Goal: Information Seeking & Learning: Learn about a topic

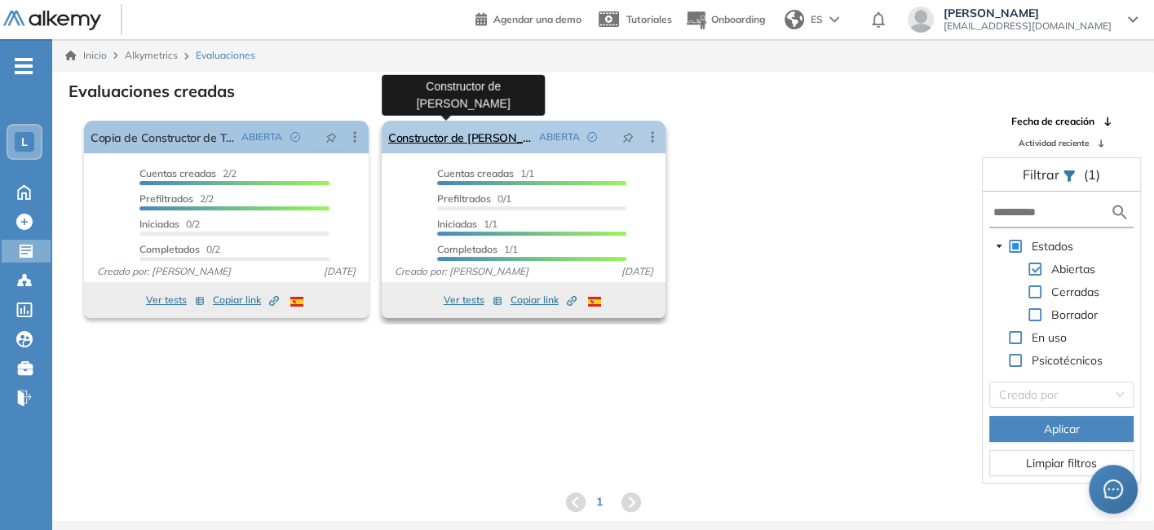
click at [461, 129] on link "Constructor de [PERSON_NAME]" at bounding box center [460, 137] width 144 height 33
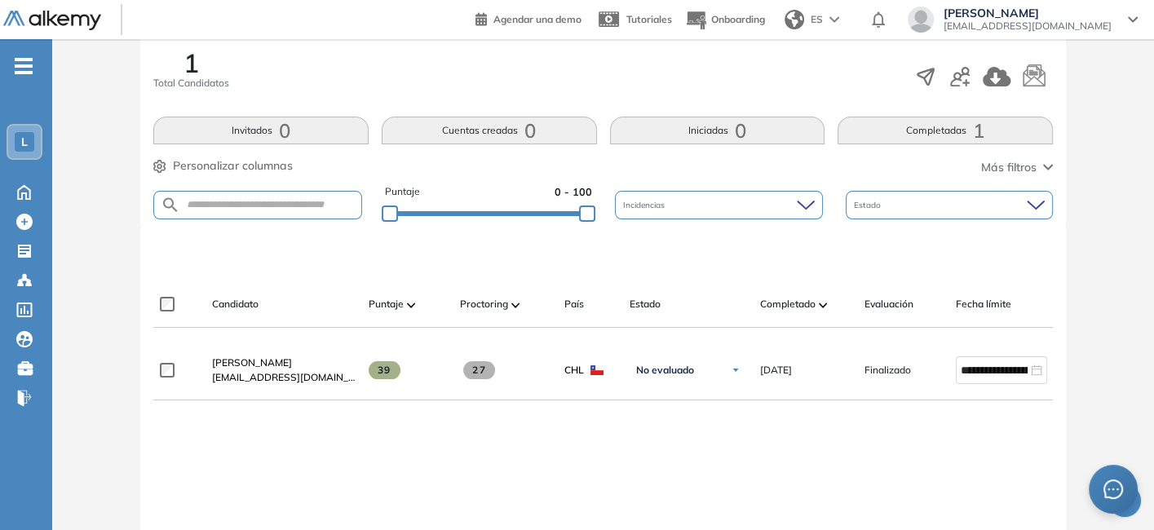
scroll to position [278, 0]
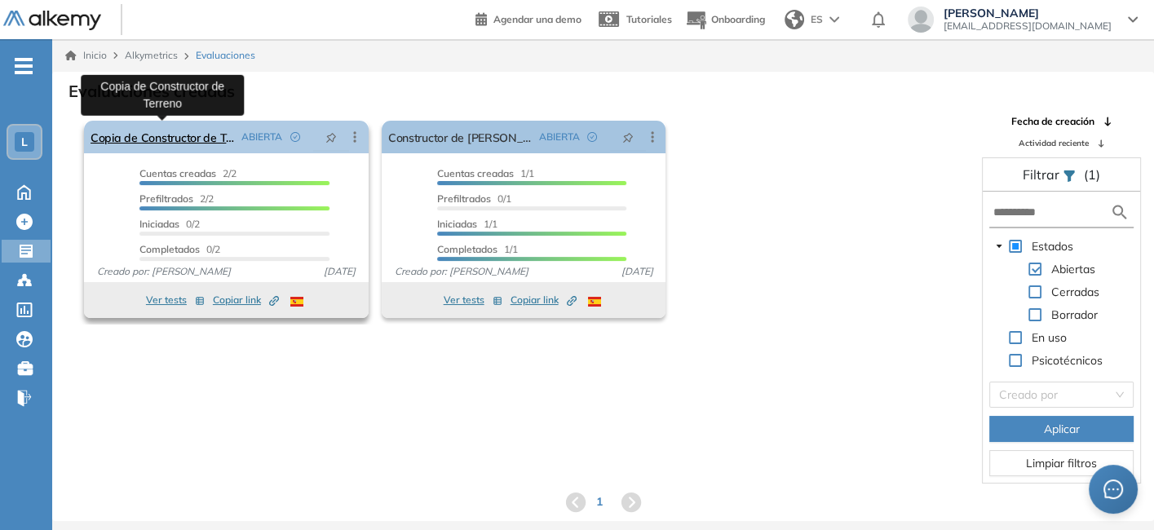
click at [185, 134] on link "Copia de Constructor de Terreno" at bounding box center [163, 137] width 144 height 33
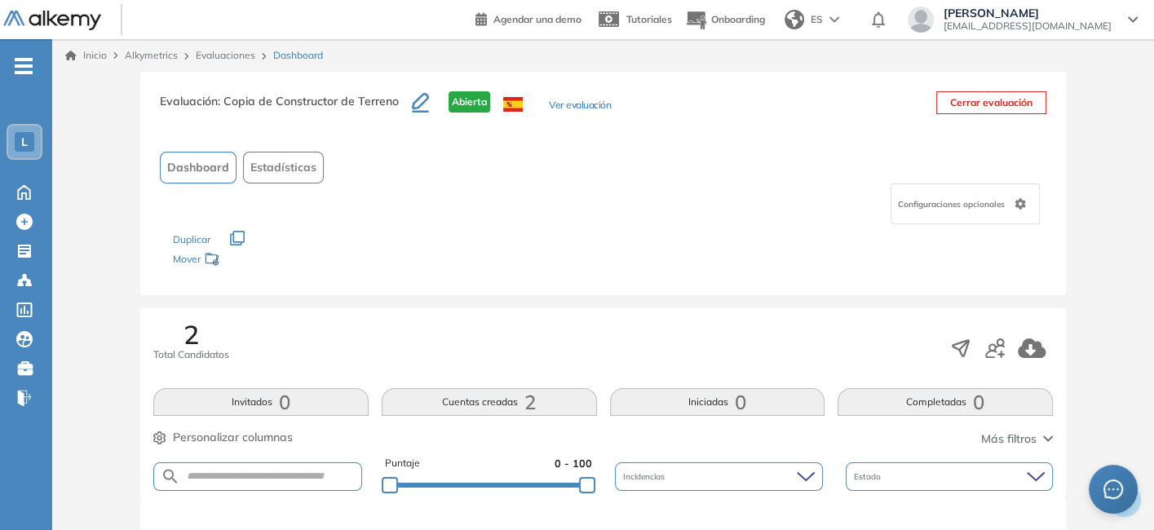
click at [594, 101] on button "Ver evaluación" at bounding box center [580, 106] width 62 height 17
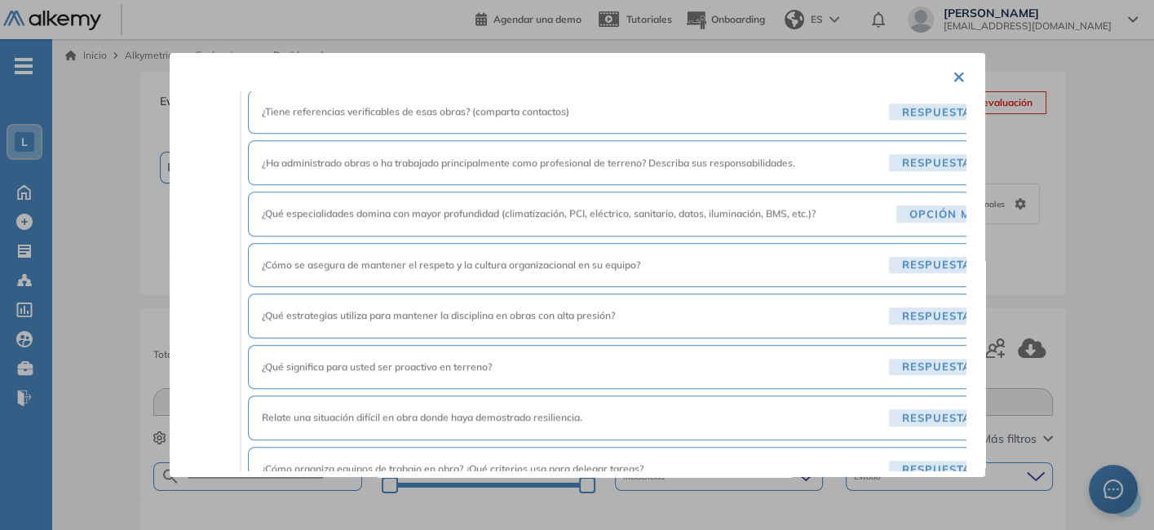
scroll to position [1582, 0]
click at [952, 71] on button "×" at bounding box center [958, 76] width 13 height 32
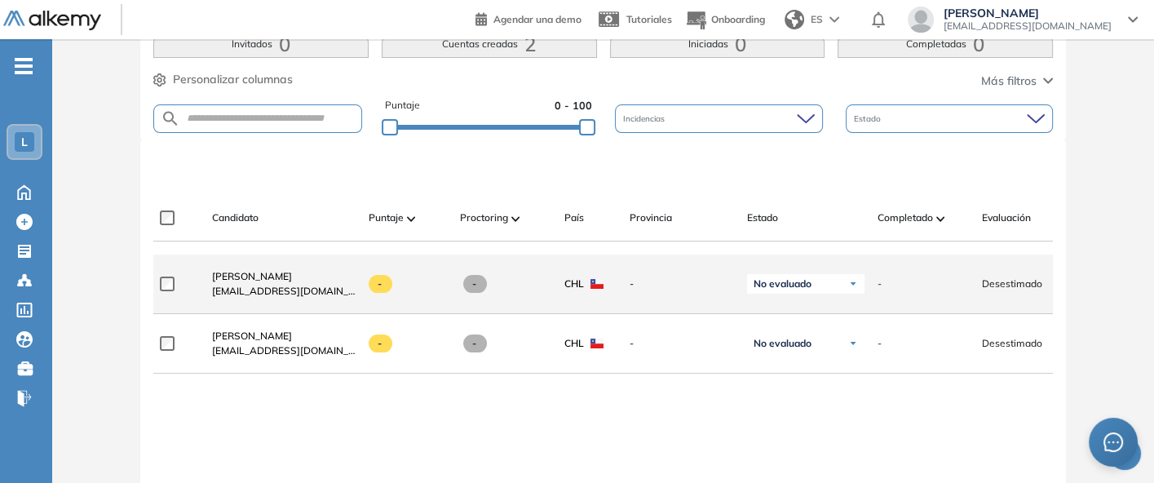
scroll to position [338, 0]
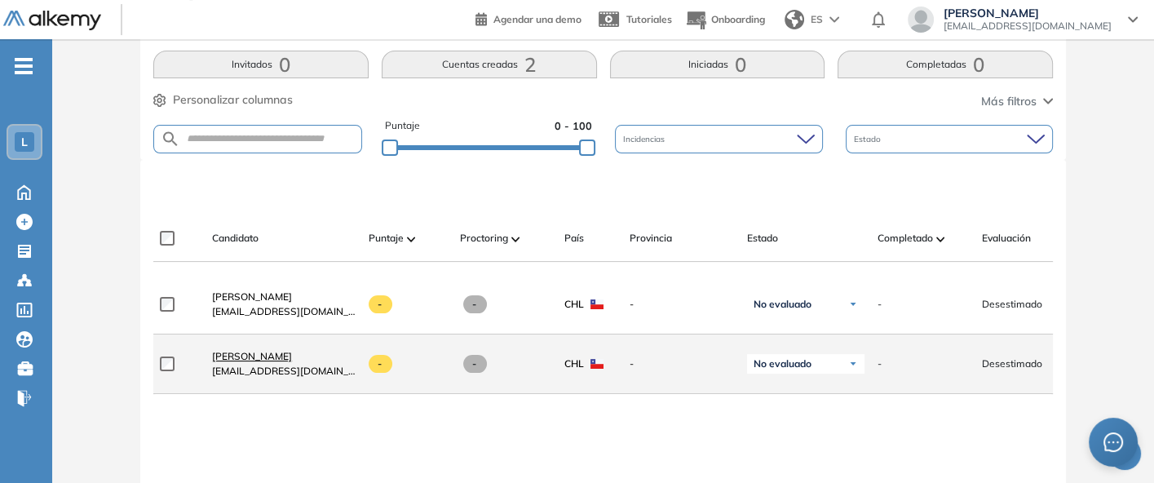
click at [254, 362] on span "[PERSON_NAME]" at bounding box center [252, 356] width 80 height 12
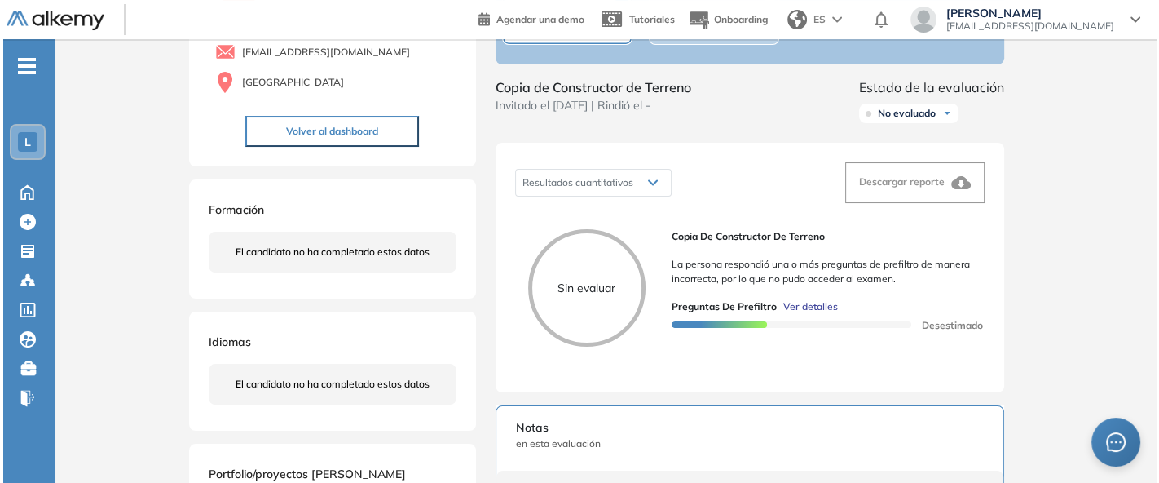
scroll to position [135, 0]
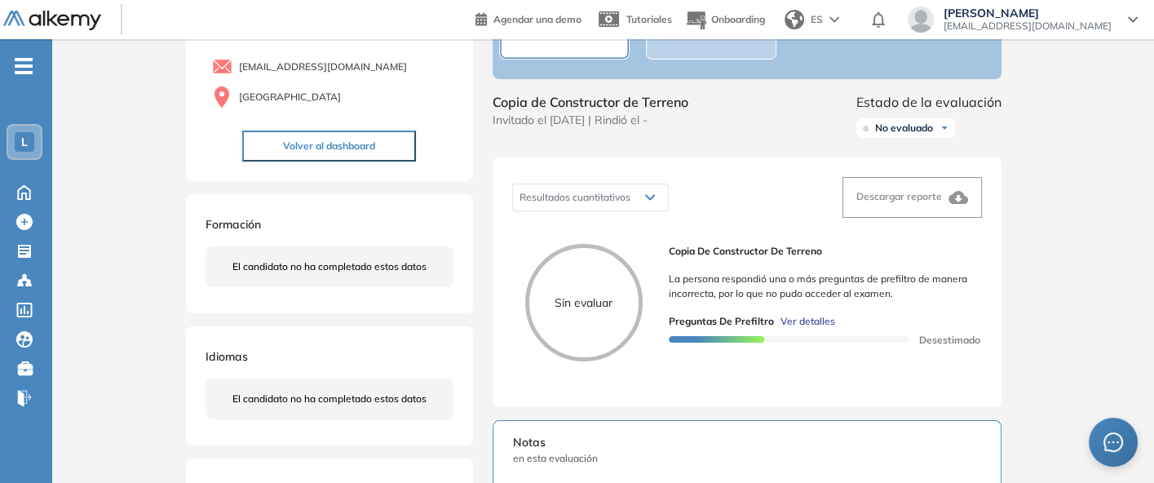
click at [801, 329] on span "Ver detalles" at bounding box center [807, 321] width 55 height 15
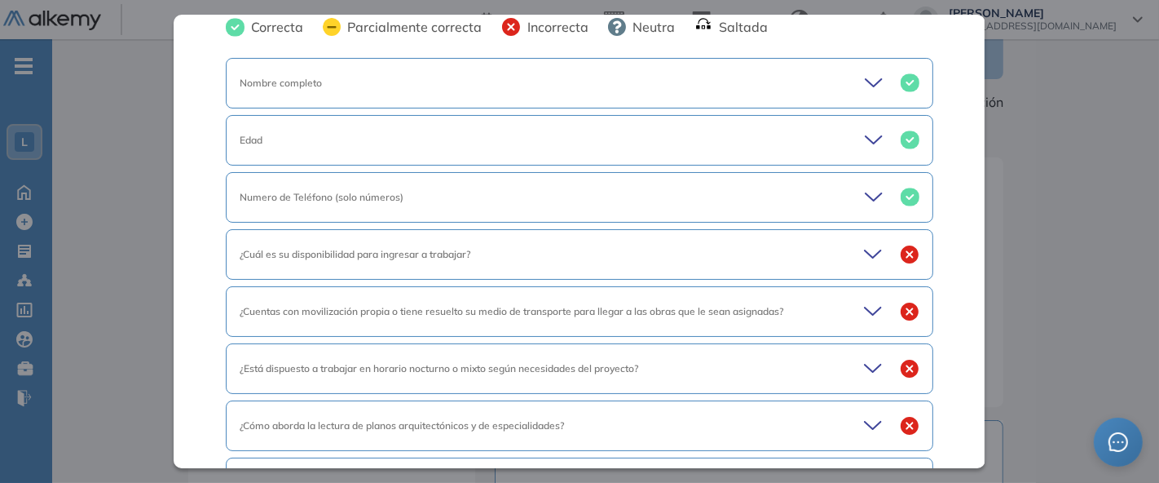
scroll to position [95, 0]
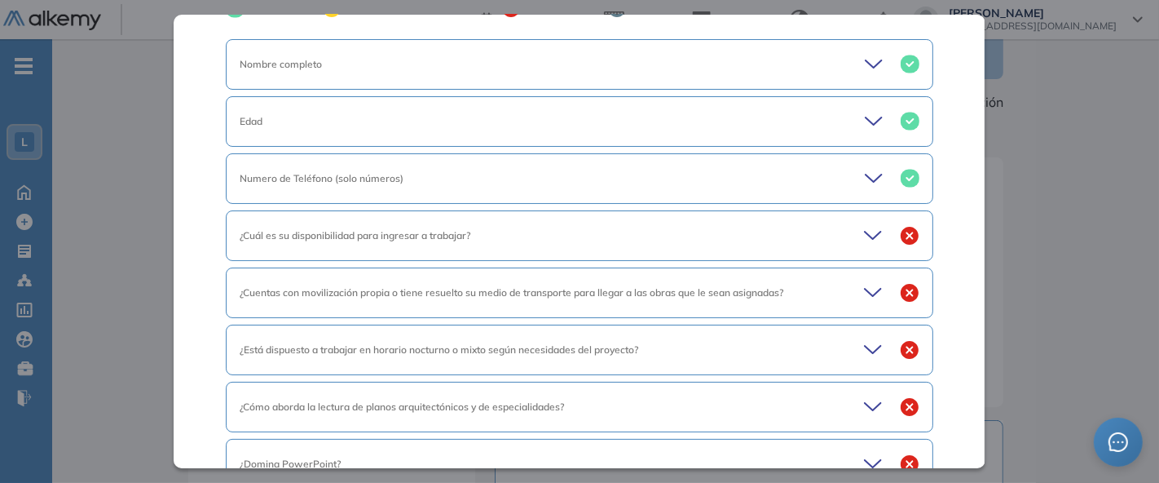
click at [864, 229] on icon at bounding box center [875, 235] width 23 height 23
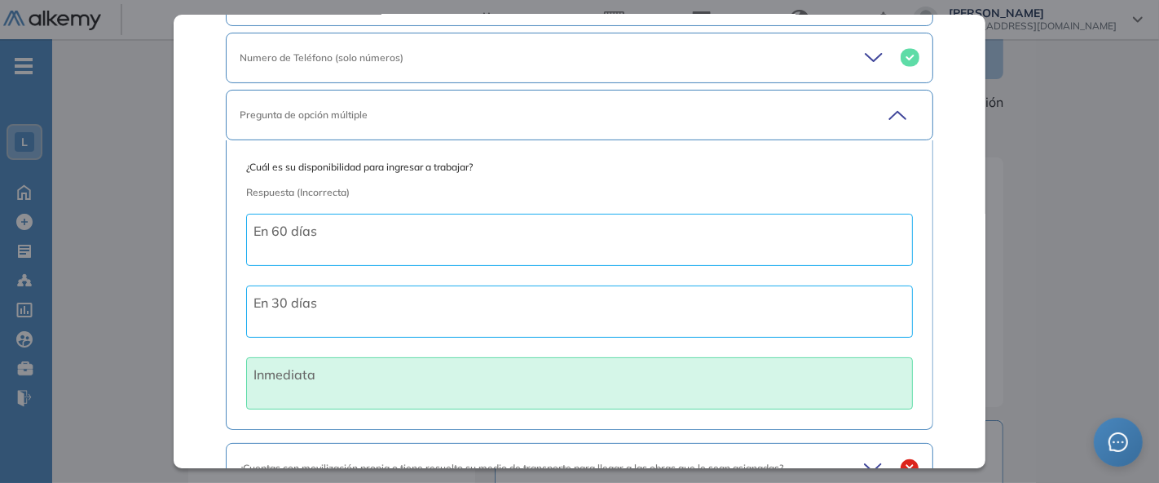
scroll to position [210, 0]
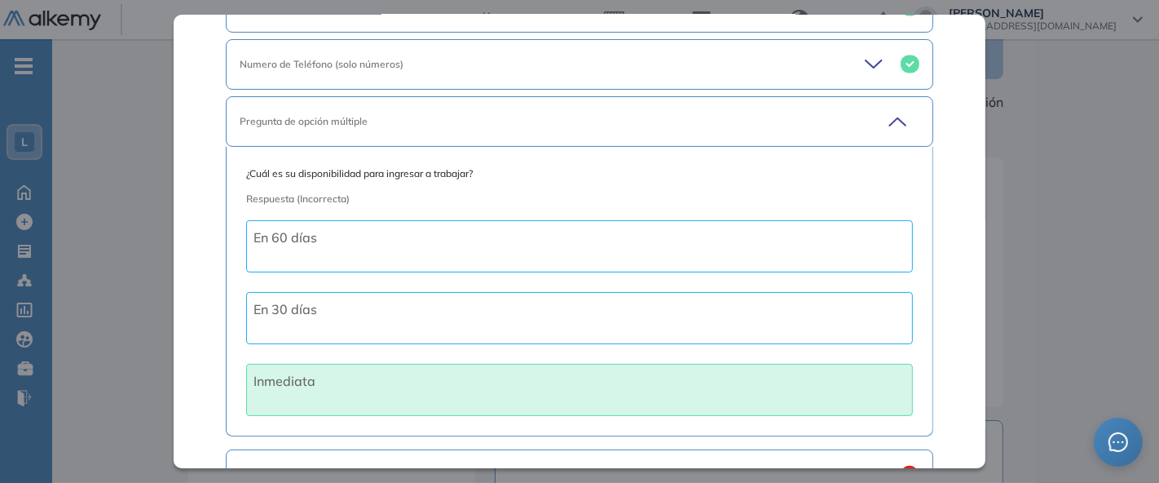
click at [890, 122] on icon at bounding box center [895, 121] width 23 height 23
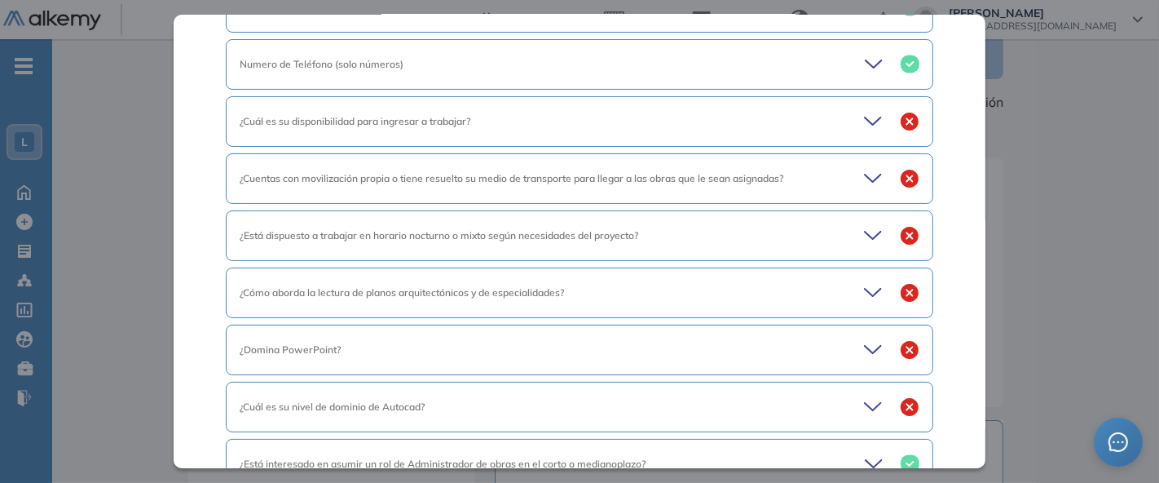
click at [864, 172] on icon at bounding box center [875, 178] width 23 height 23
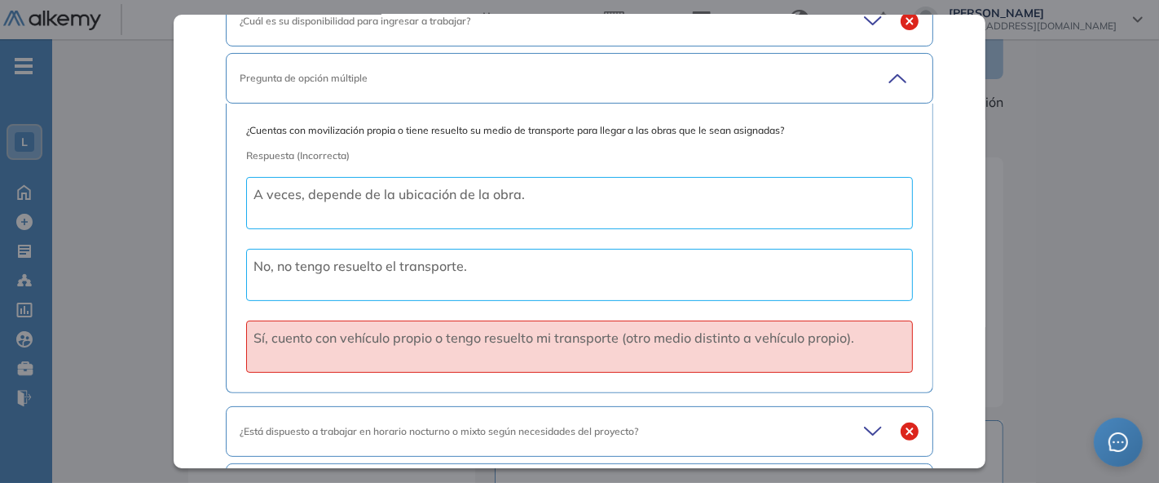
scroll to position [312, 0]
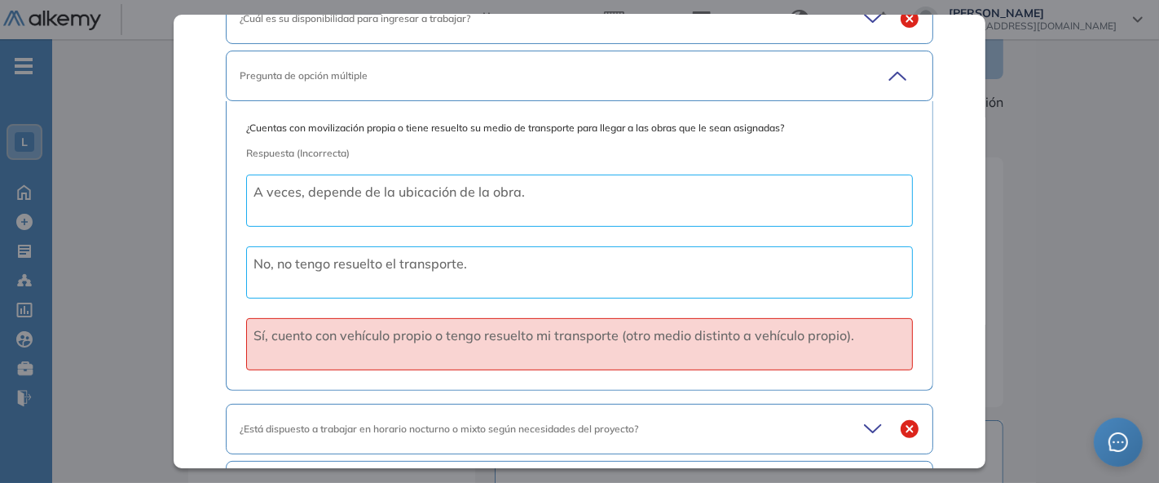
click at [890, 75] on icon at bounding box center [898, 76] width 16 height 7
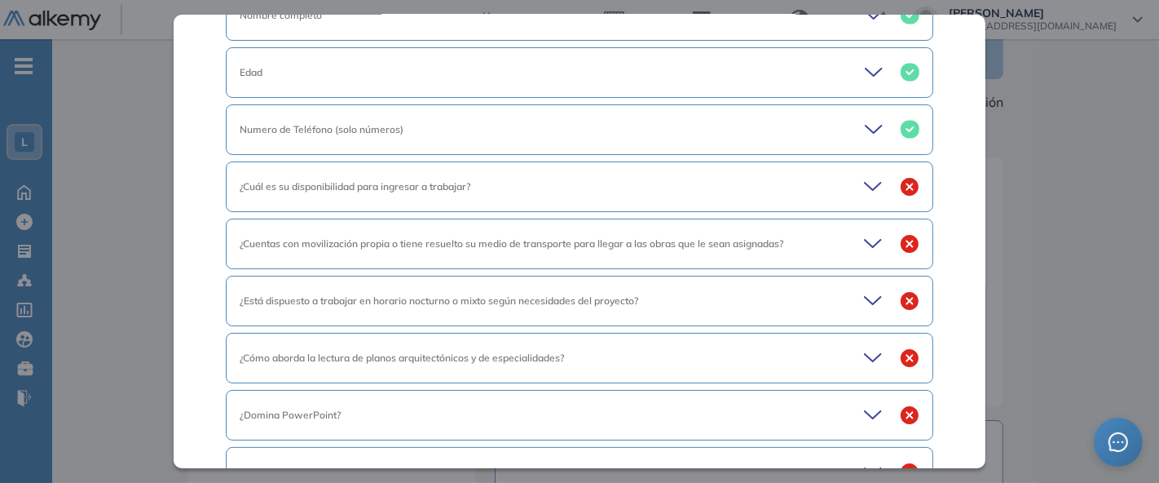
scroll to position [156, 0]
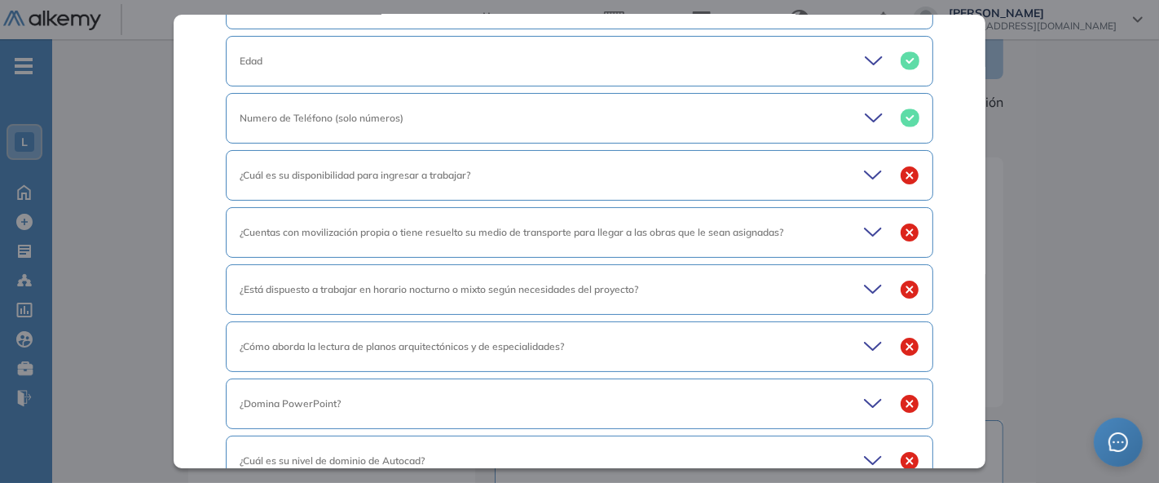
click at [865, 176] on icon at bounding box center [873, 174] width 16 height 7
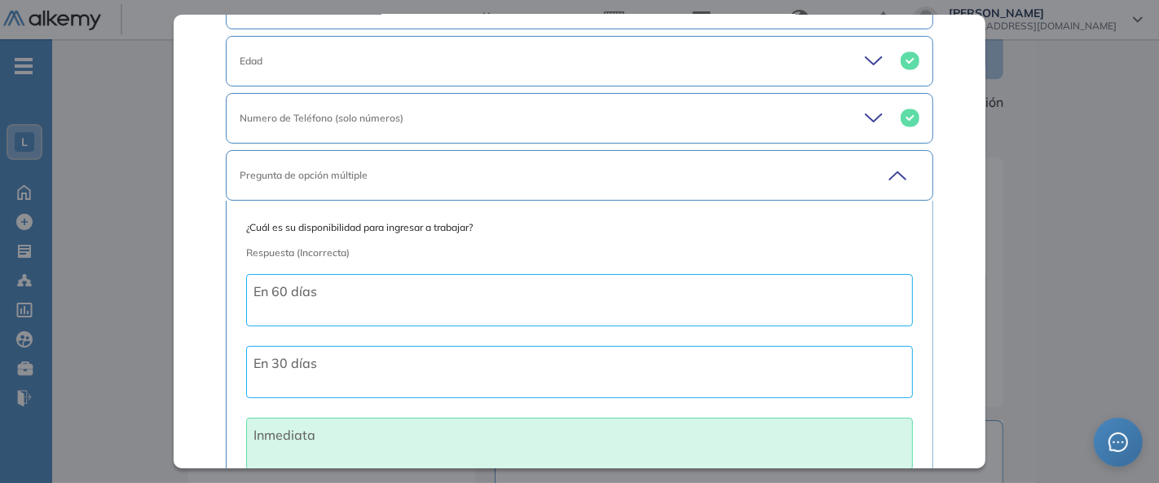
click at [884, 180] on icon at bounding box center [895, 175] width 23 height 23
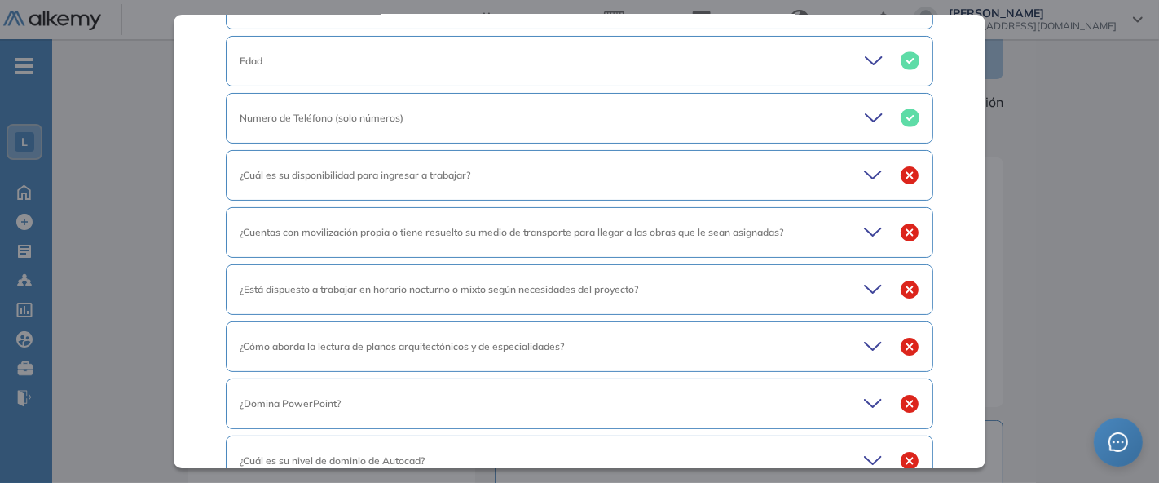
click at [864, 173] on icon at bounding box center [875, 175] width 23 height 23
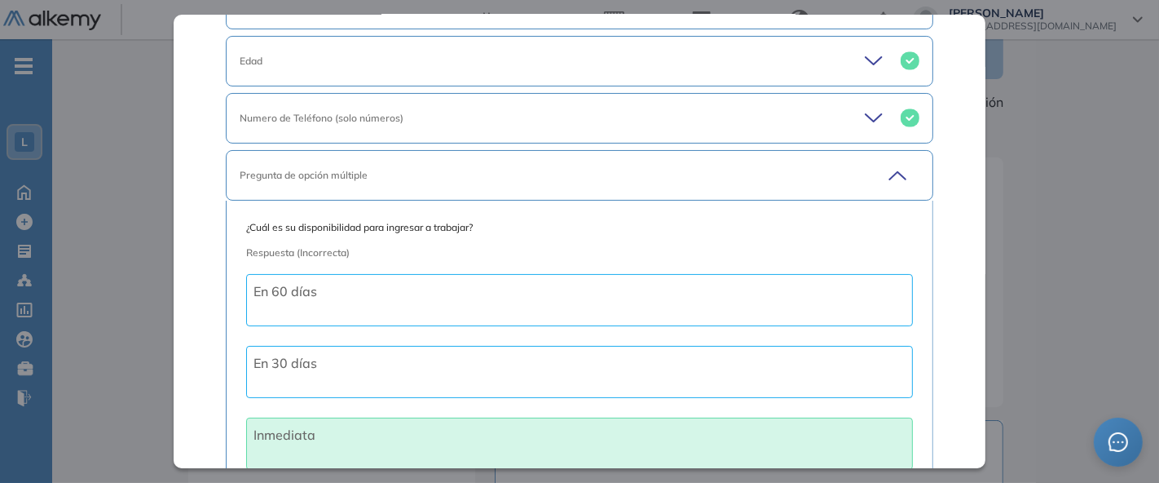
click at [889, 174] on icon at bounding box center [895, 175] width 23 height 23
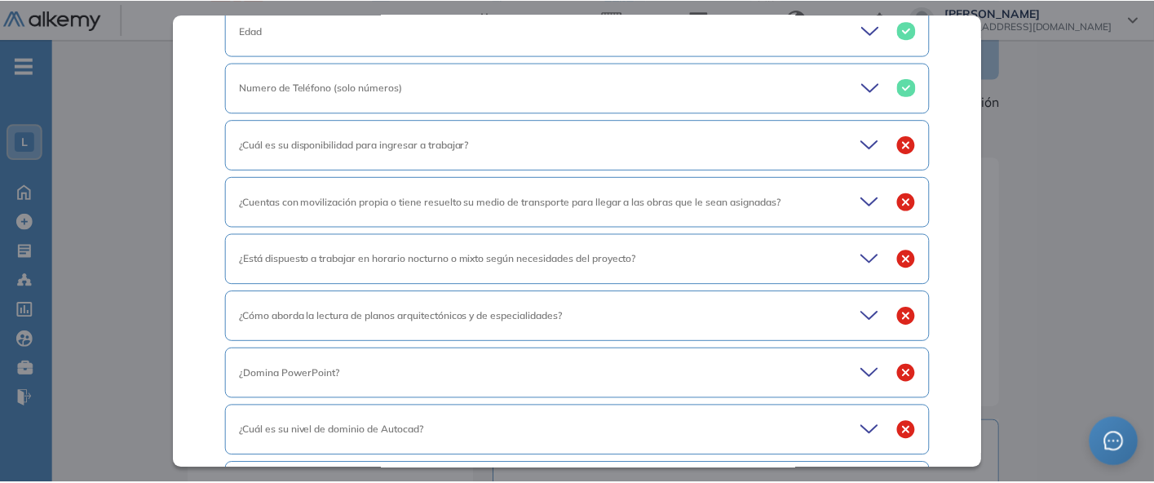
scroll to position [0, 0]
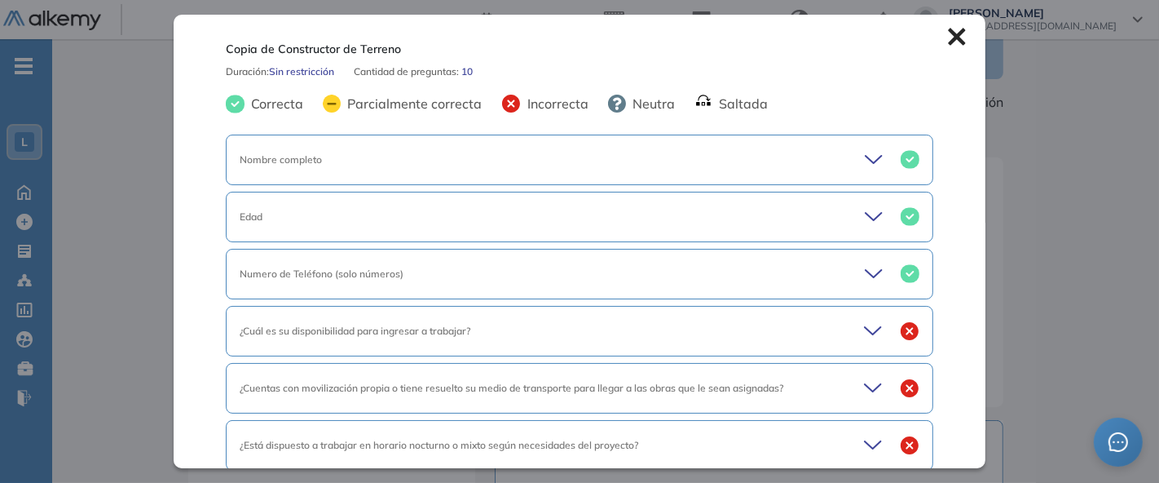
click at [948, 40] on icon at bounding box center [956, 37] width 17 height 17
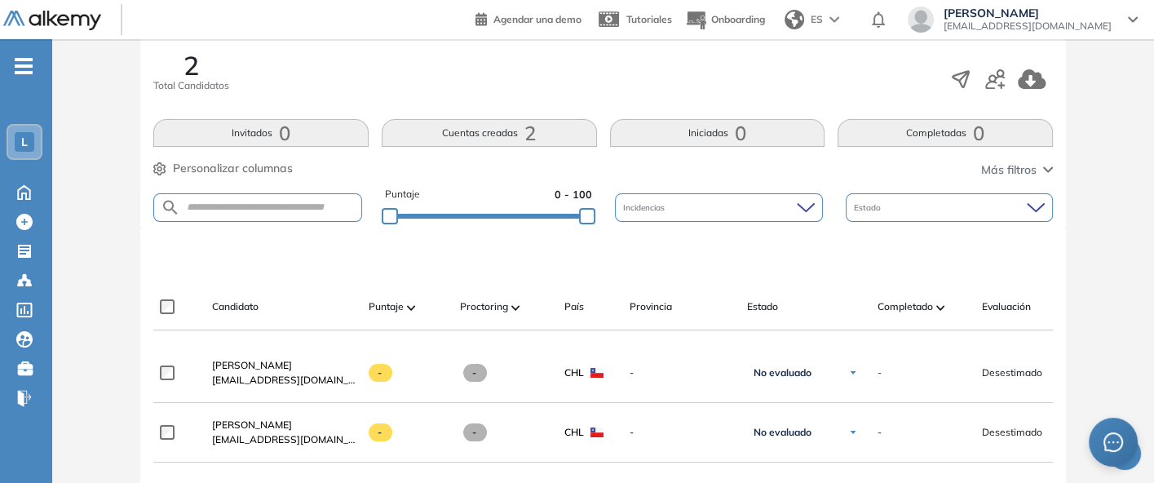
scroll to position [272, 0]
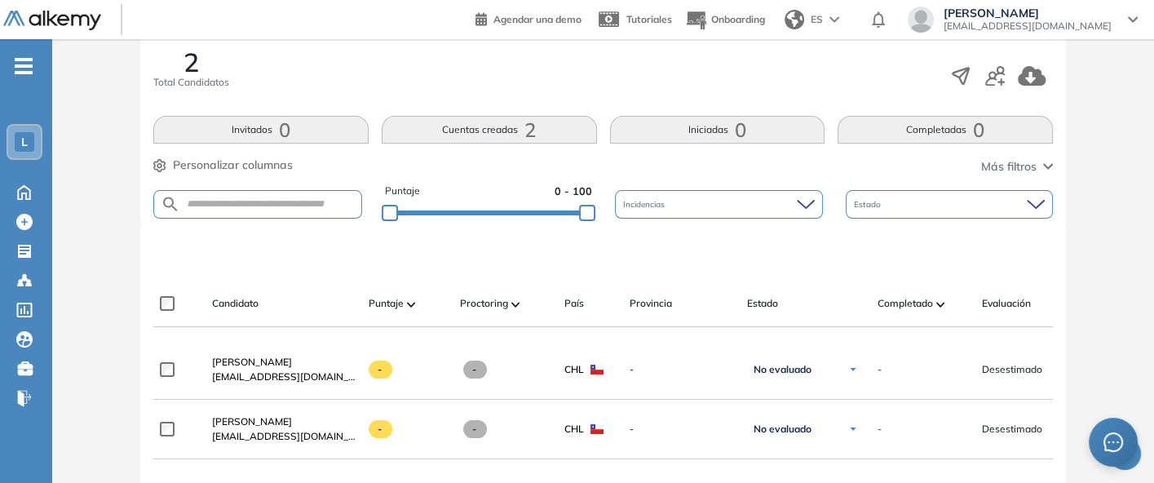
click at [512, 122] on button "Cuentas creadas 2" at bounding box center [489, 130] width 215 height 28
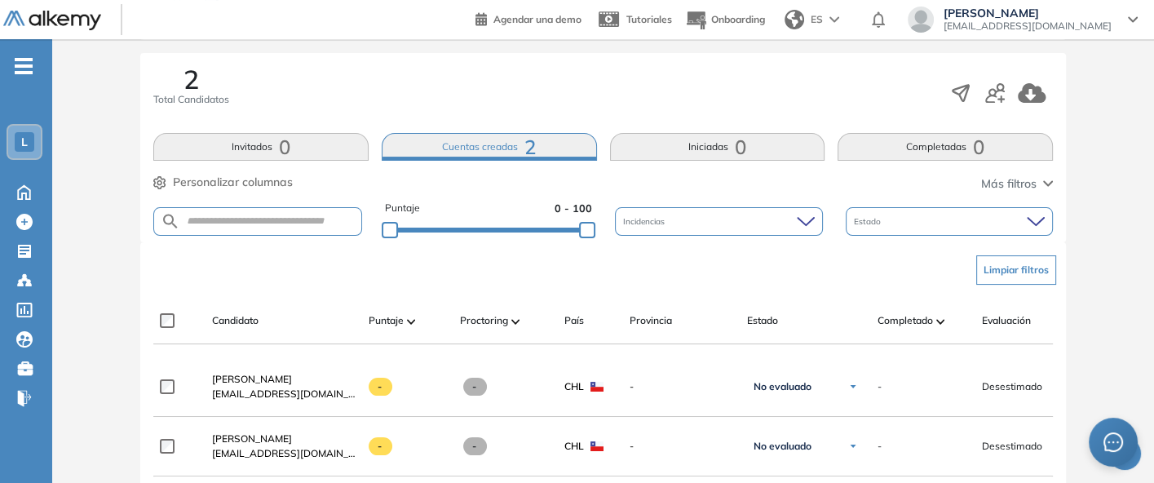
scroll to position [257, 0]
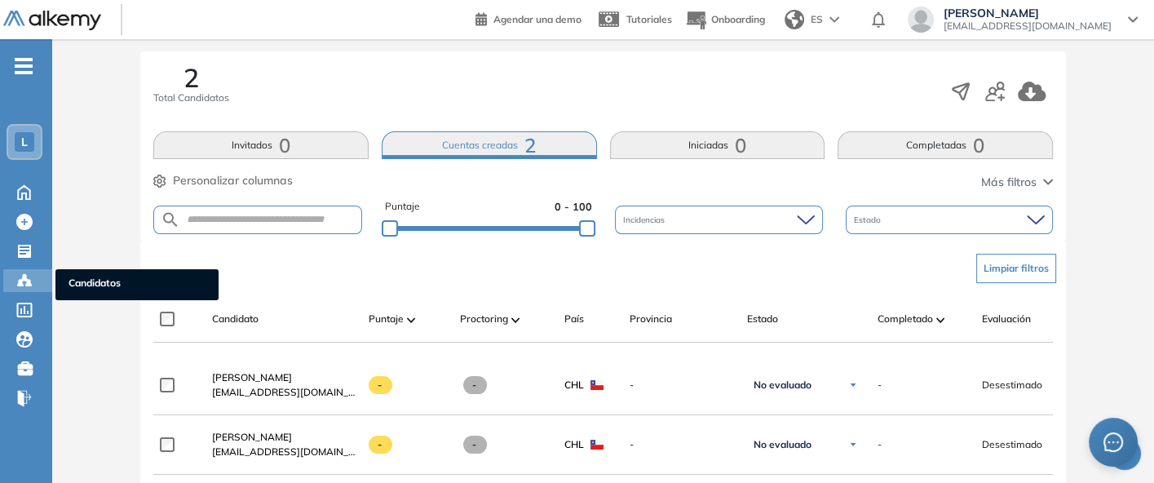
click at [26, 275] on circle at bounding box center [24, 275] width 3 height 3
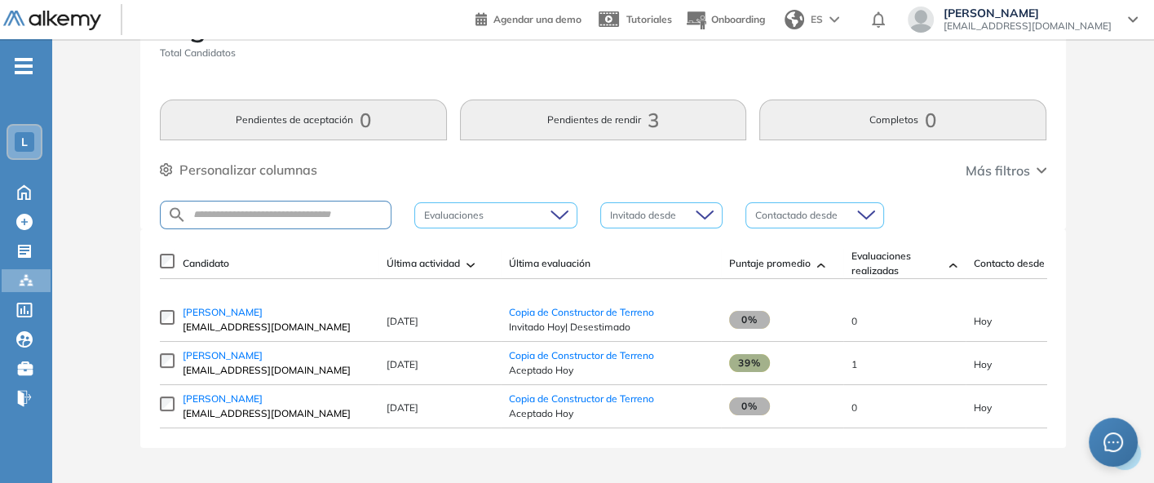
click at [582, 126] on button "Pendientes de rendir 3" at bounding box center [603, 119] width 287 height 41
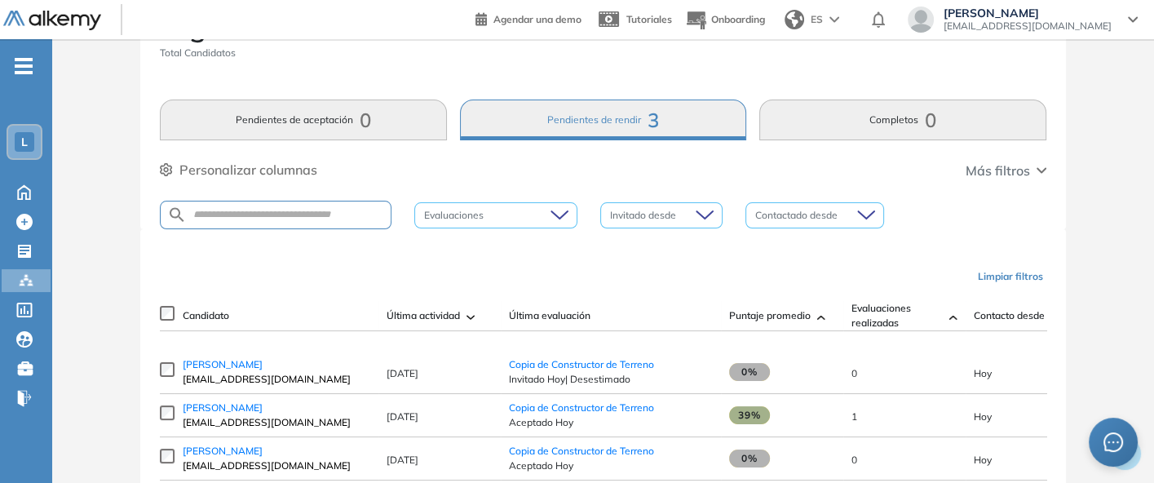
scroll to position [132, 0]
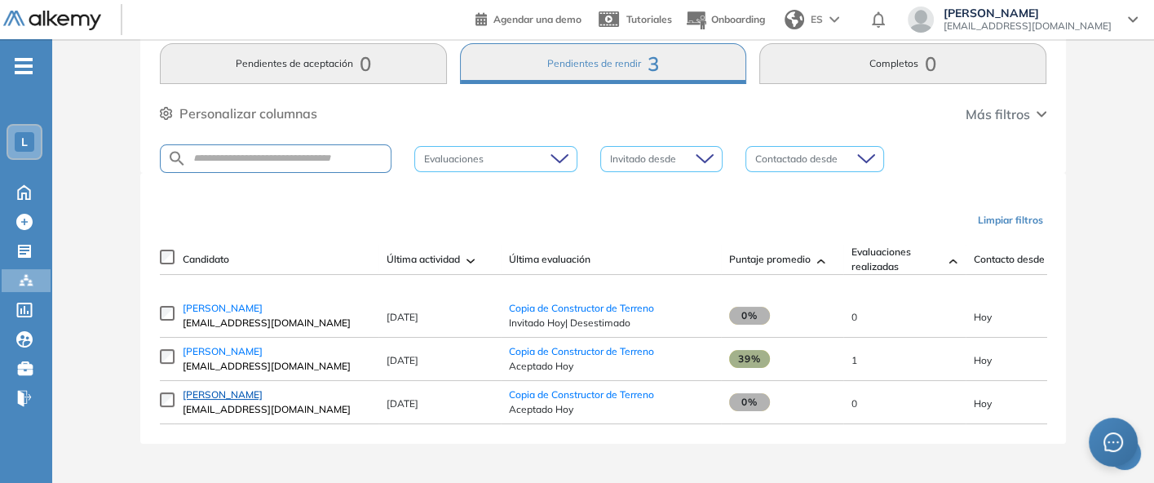
click at [234, 394] on span "[PERSON_NAME]" at bounding box center [223, 394] width 80 height 12
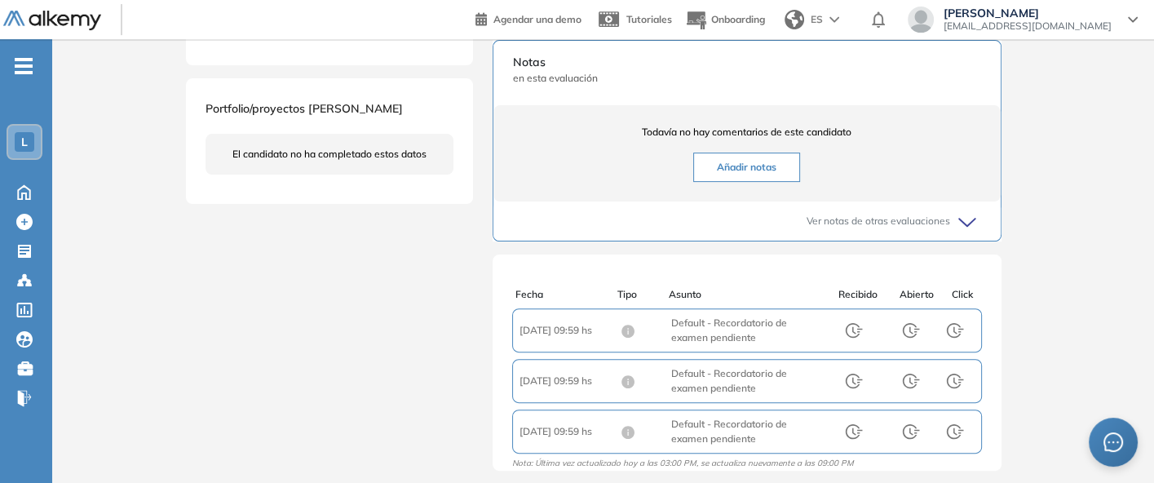
scroll to position [615, 0]
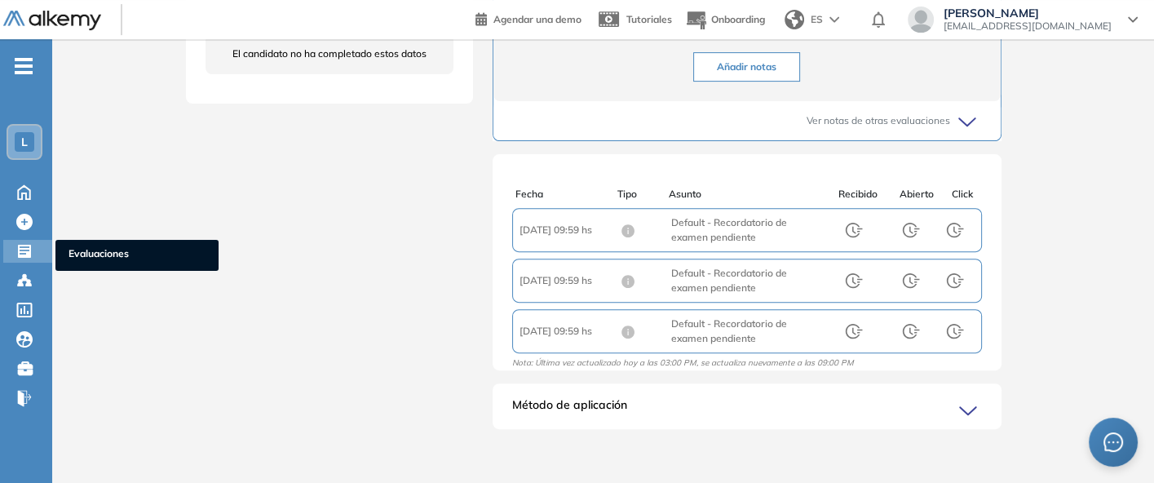
click at [95, 249] on span "Evaluaciones" at bounding box center [136, 255] width 137 height 18
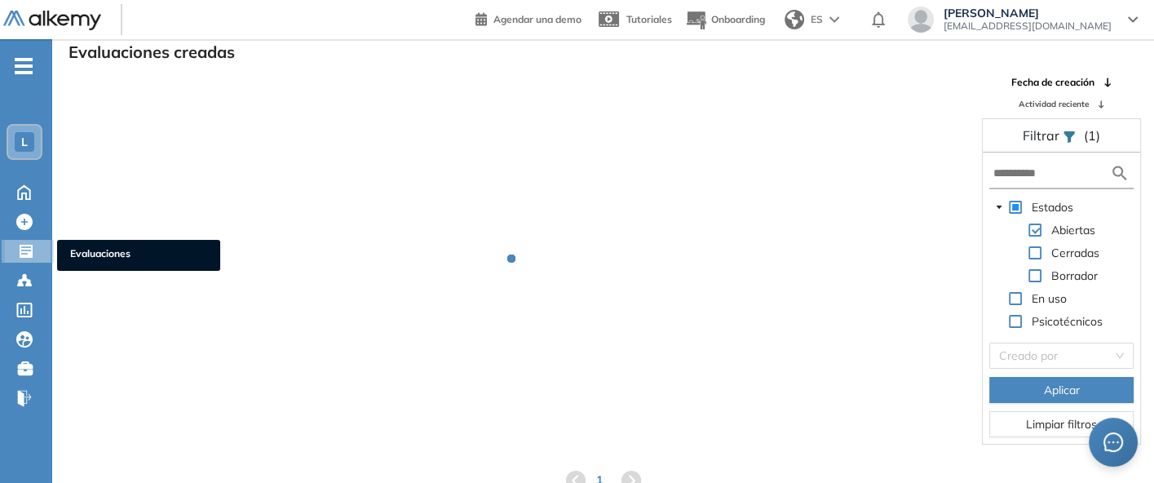
scroll to position [39, 0]
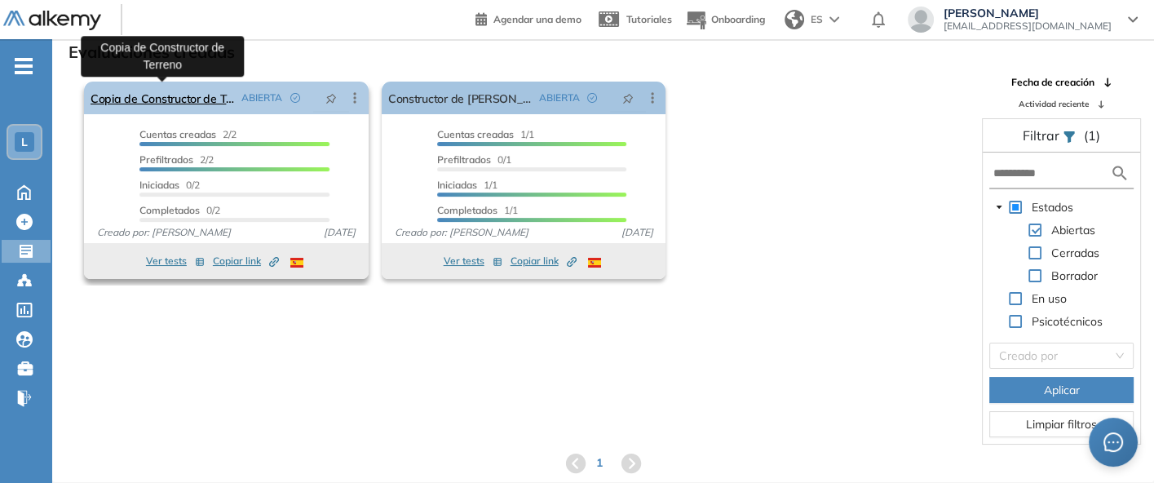
click at [179, 96] on link "Copia de Constructor de Terreno" at bounding box center [163, 98] width 144 height 33
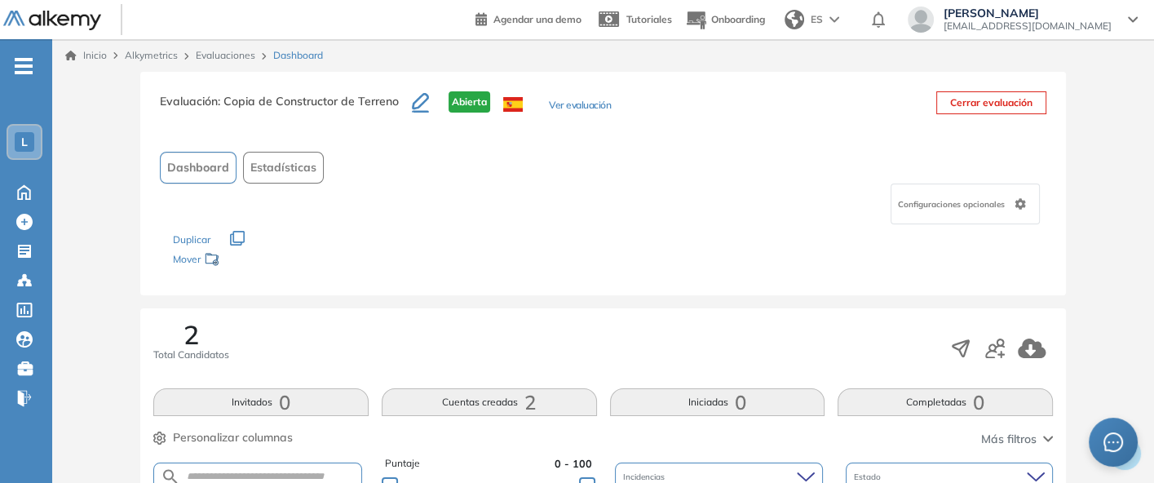
scroll to position [39, 0]
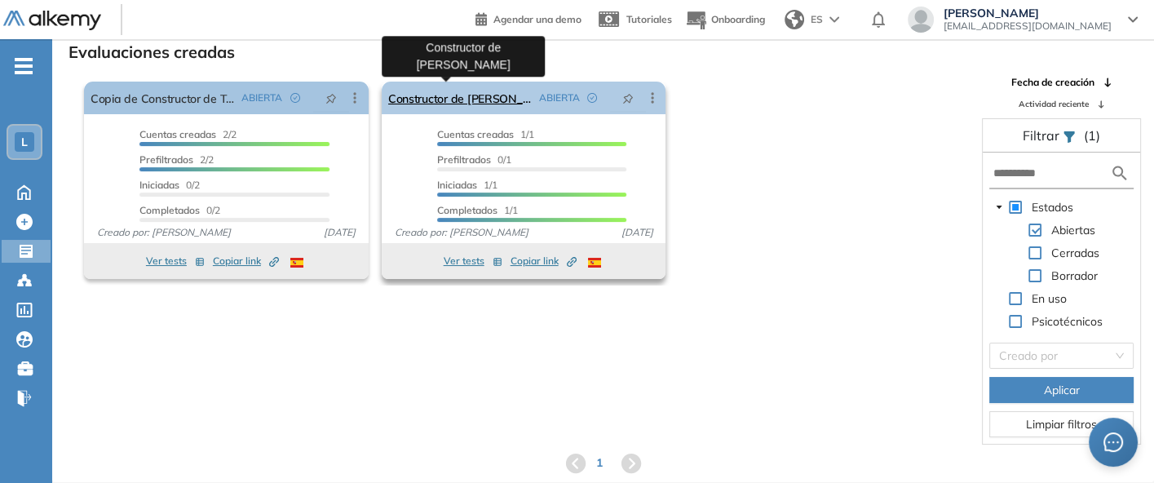
click at [452, 95] on link "Constructor de [PERSON_NAME]" at bounding box center [460, 98] width 144 height 33
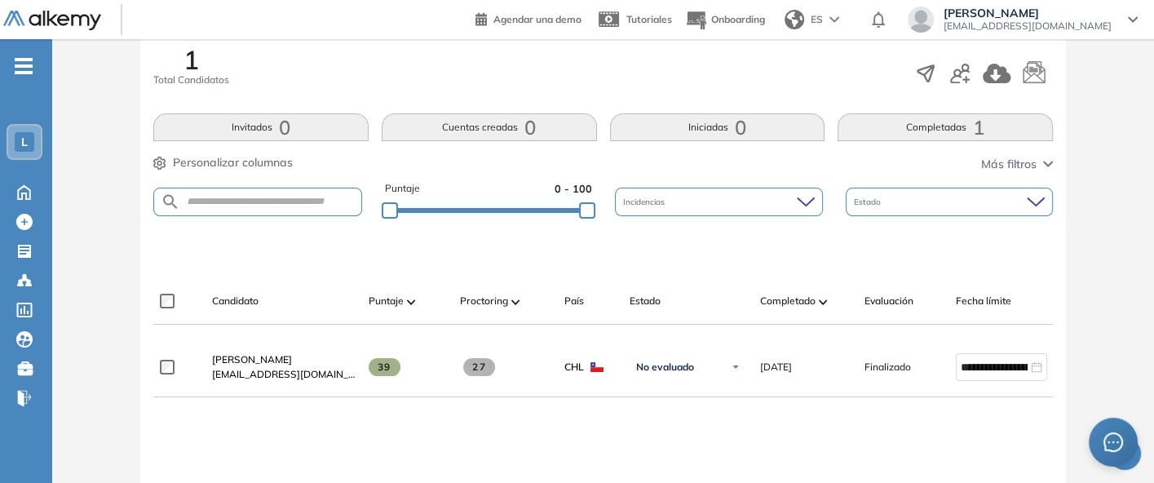
scroll to position [262, 0]
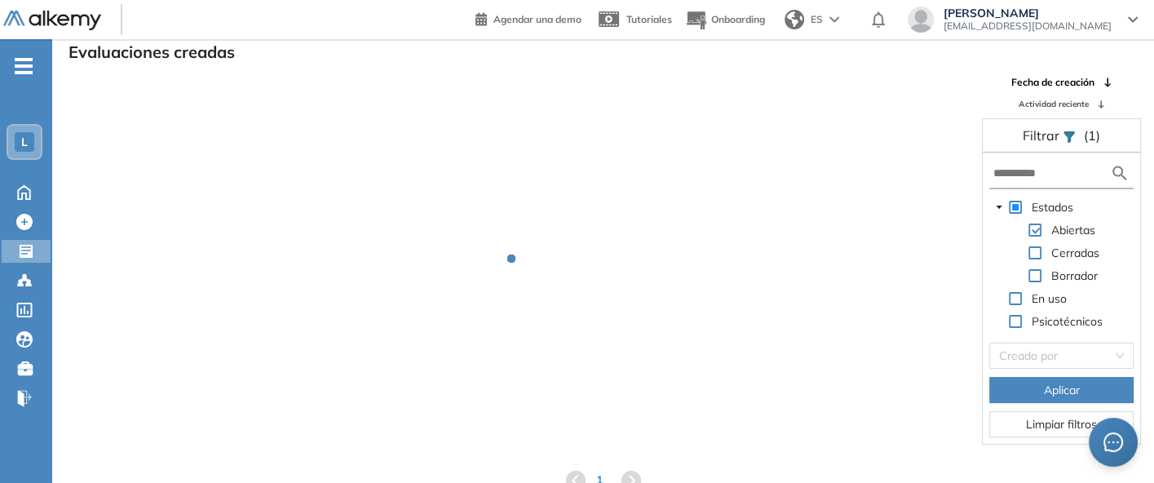
scroll to position [39, 0]
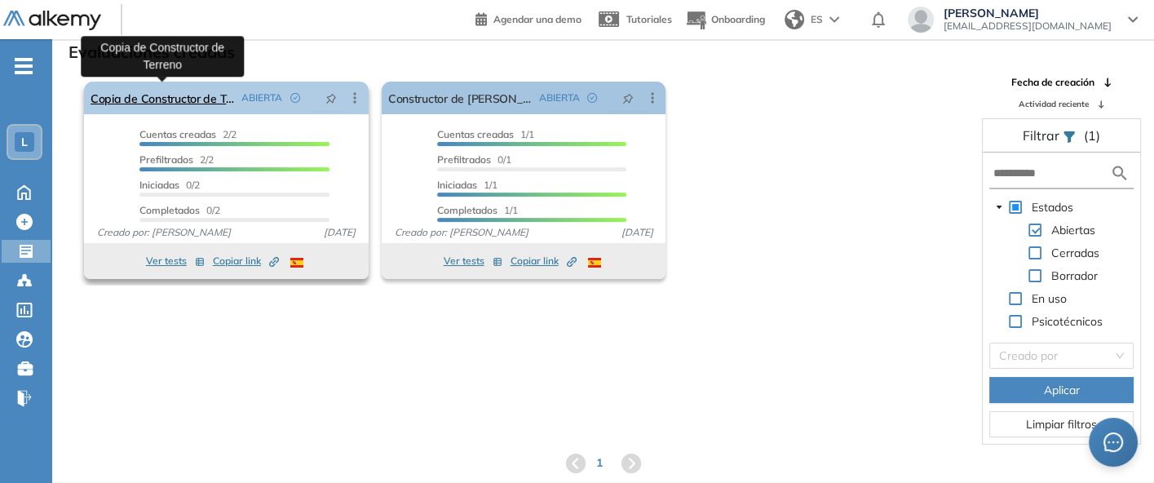
click at [160, 90] on link "Copia de Constructor de Terreno" at bounding box center [163, 98] width 144 height 33
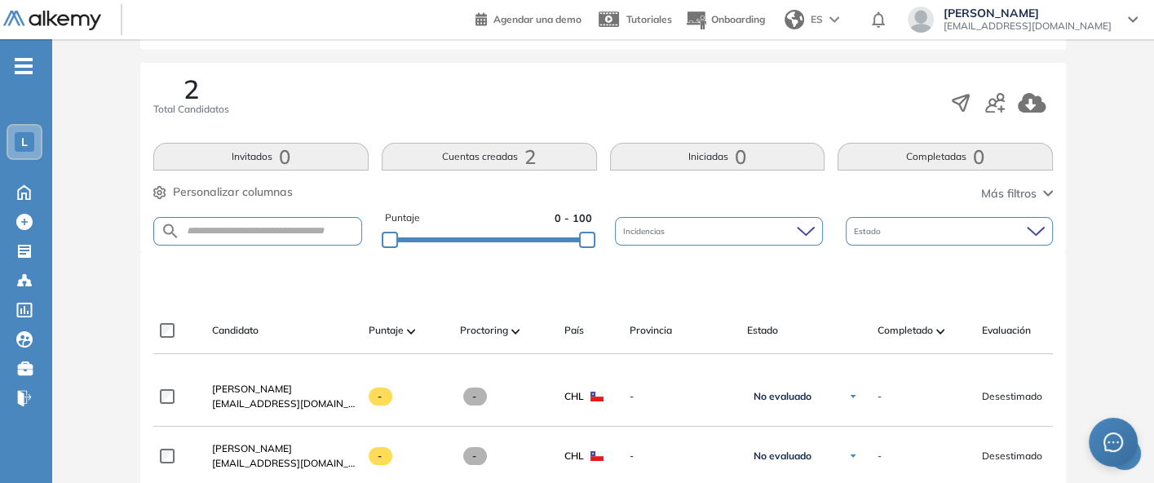
scroll to position [246, 0]
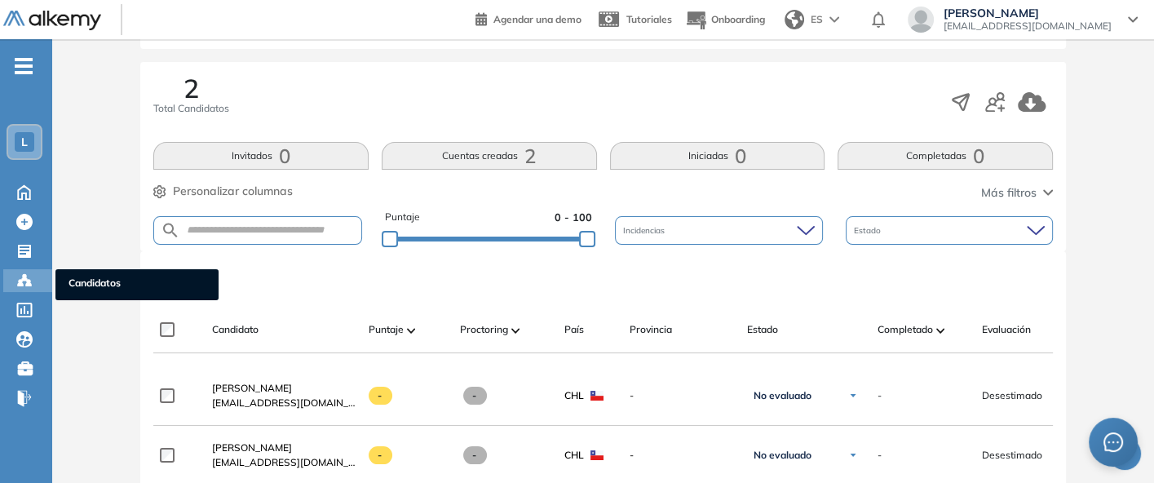
click at [16, 278] on icon at bounding box center [24, 280] width 16 height 16
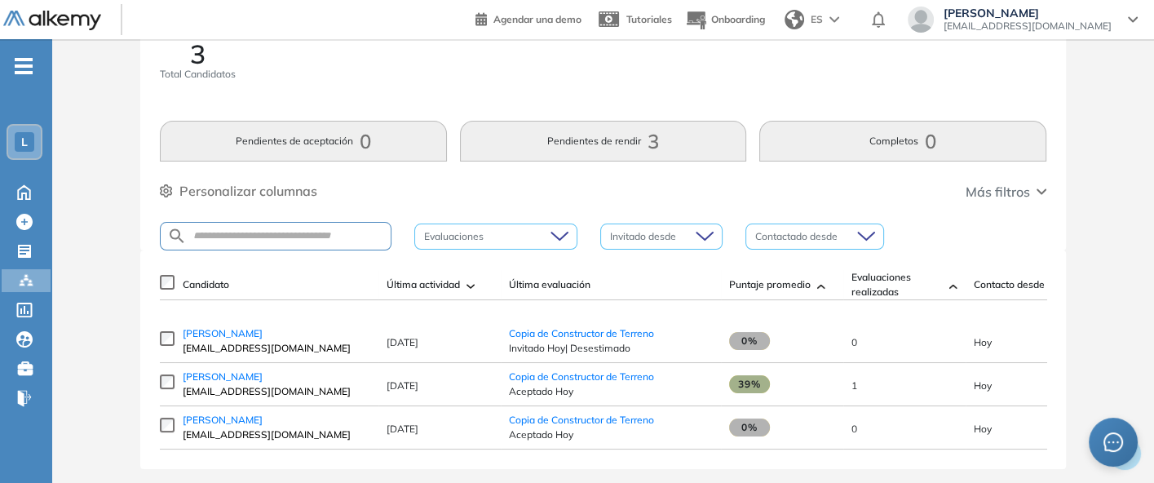
scroll to position [51, 0]
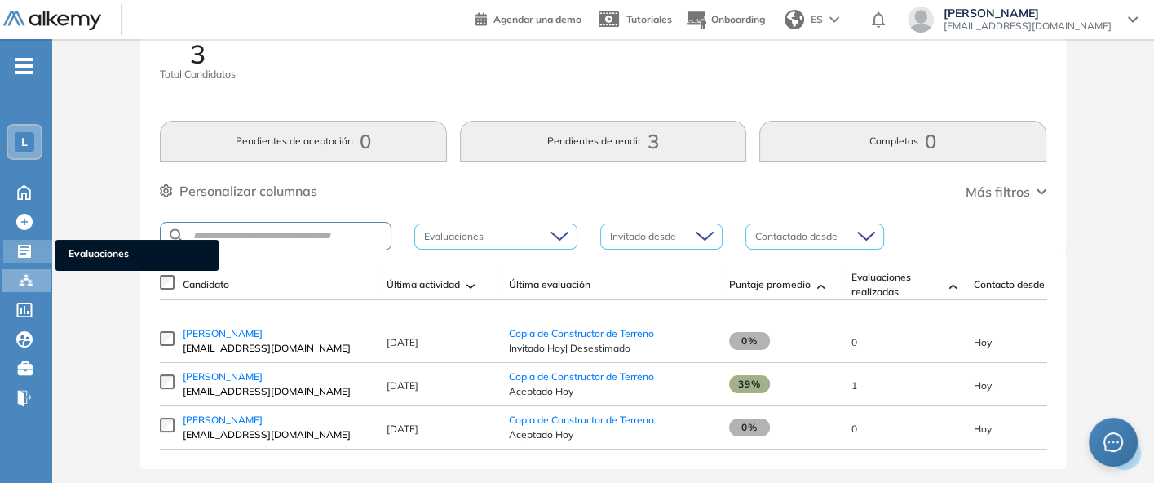
click at [25, 245] on icon at bounding box center [24, 251] width 16 height 16
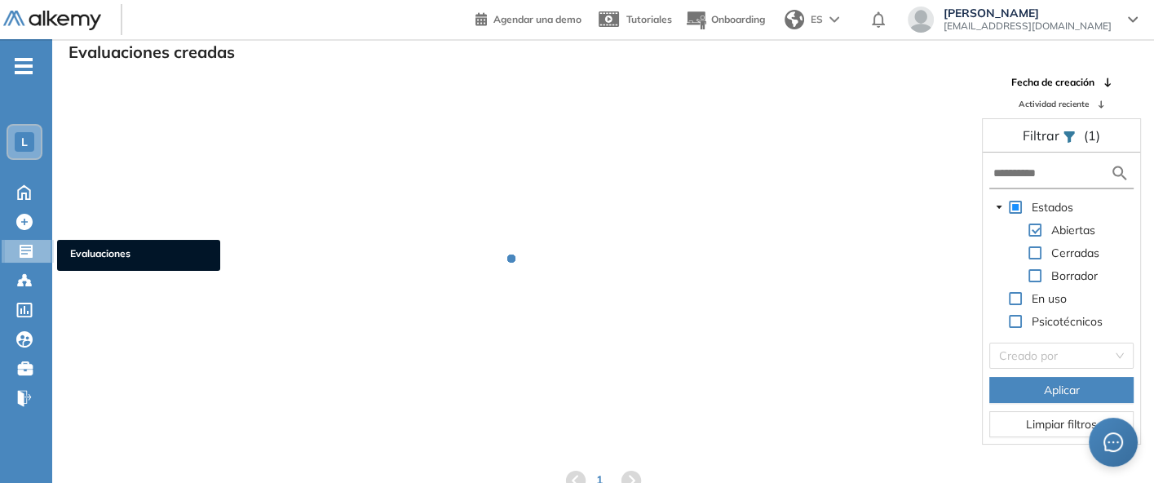
scroll to position [39, 0]
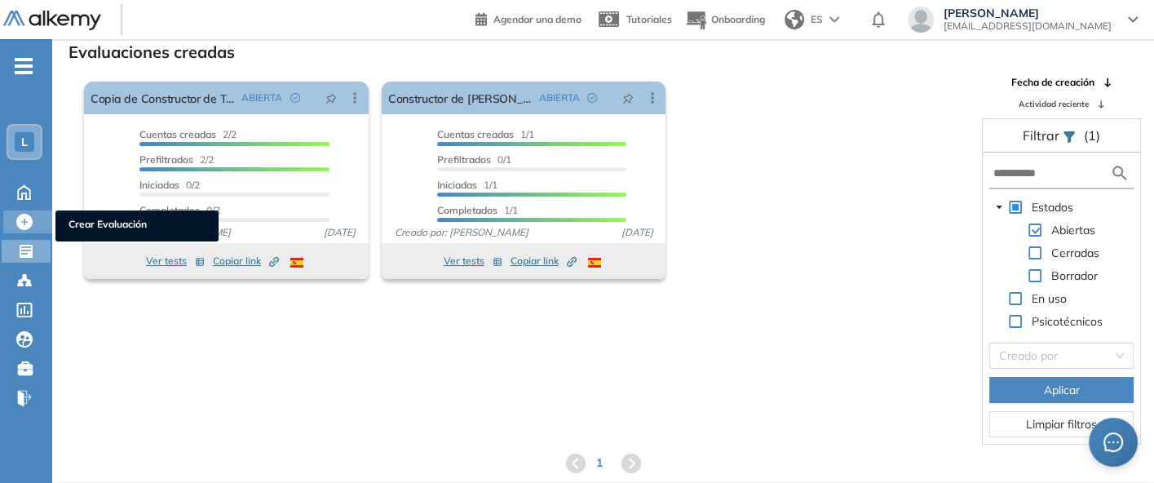
click at [20, 226] on icon at bounding box center [24, 222] width 16 height 16
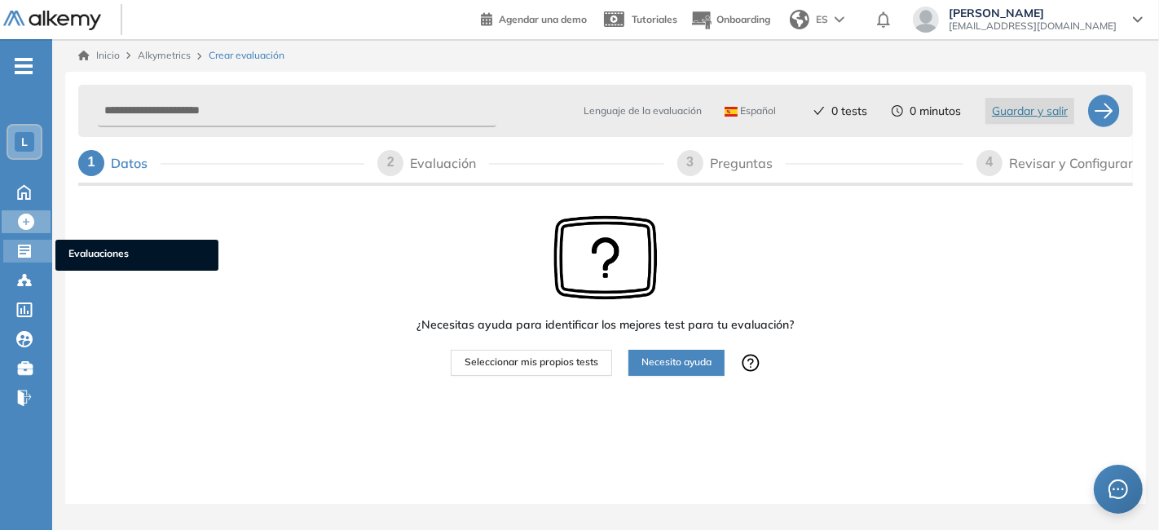
click at [19, 252] on icon at bounding box center [24, 251] width 13 height 13
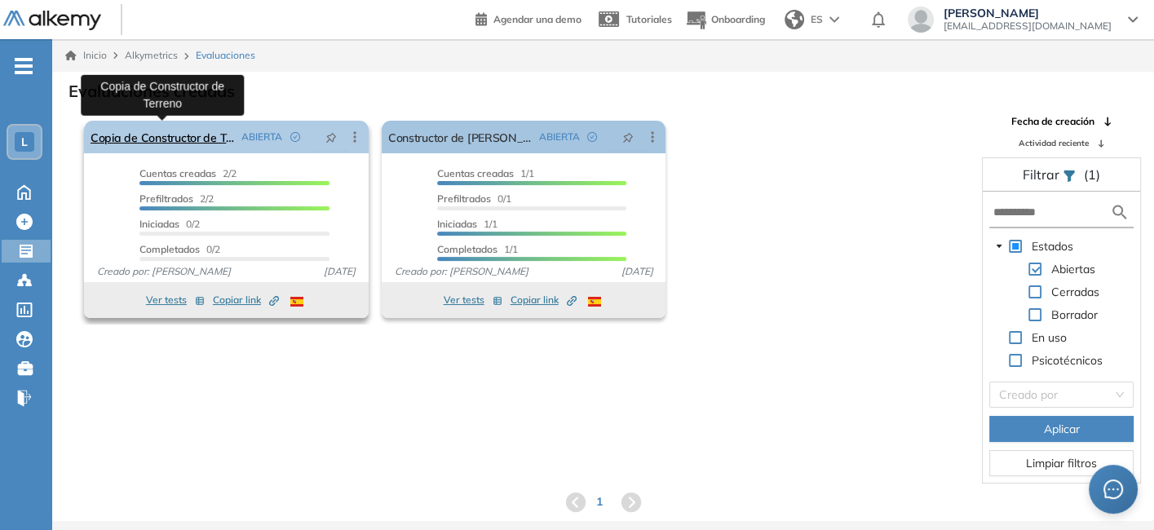
click at [190, 139] on link "Copia de Constructor de Terreno" at bounding box center [163, 137] width 144 height 33
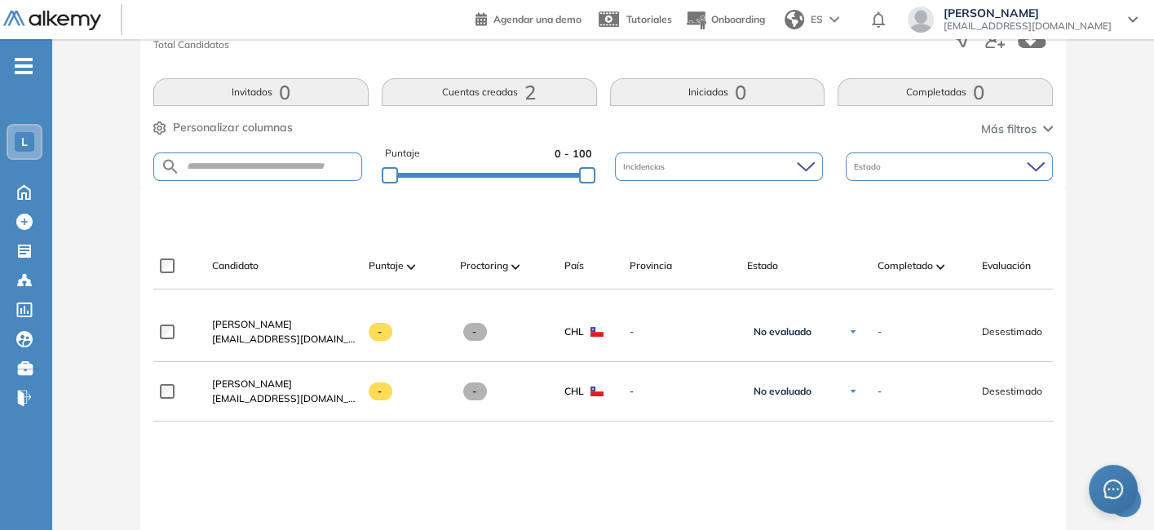
scroll to position [311, 0]
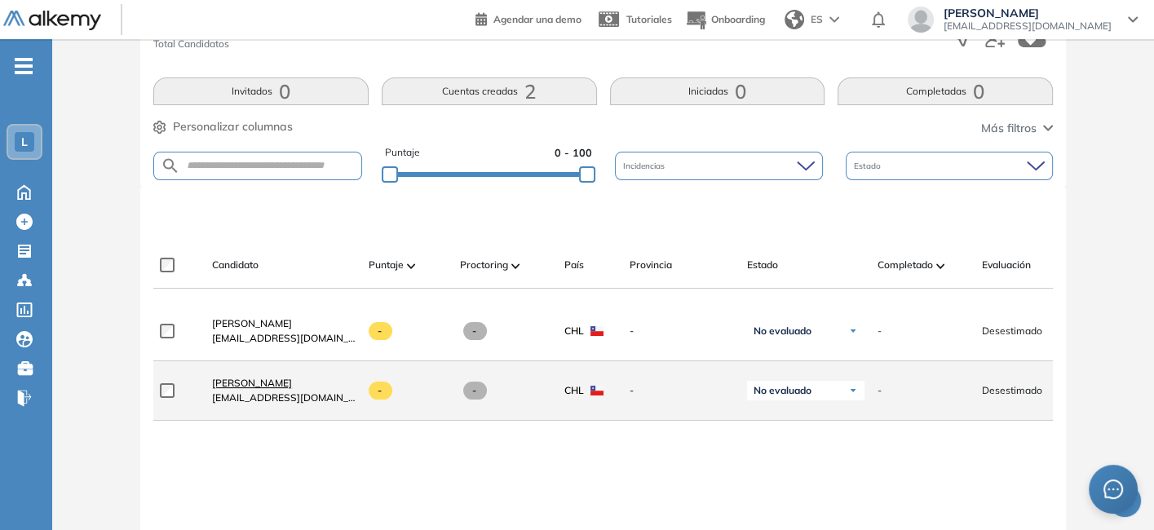
click at [229, 385] on span "[PERSON_NAME]" at bounding box center [252, 383] width 80 height 12
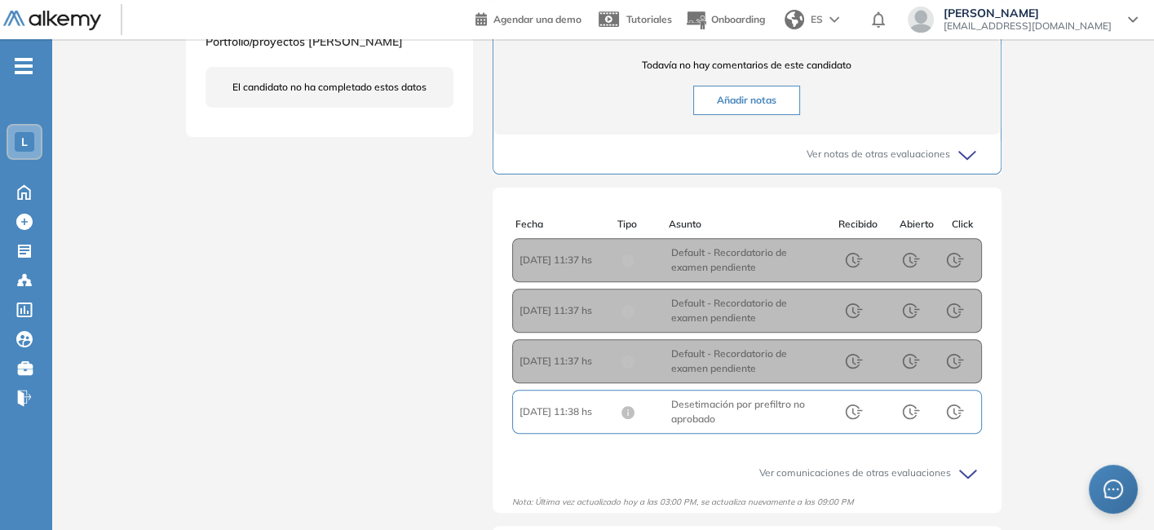
scroll to position [607, 0]
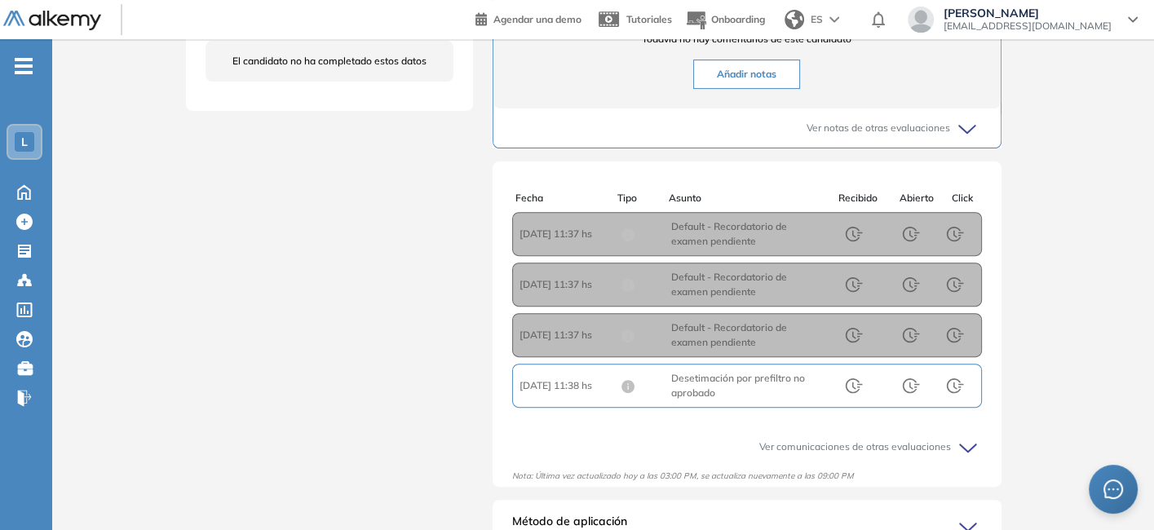
click at [701, 391] on span "Asunto : Desetimación por prefiltro no aprobado" at bounding box center [747, 385] width 152 height 29
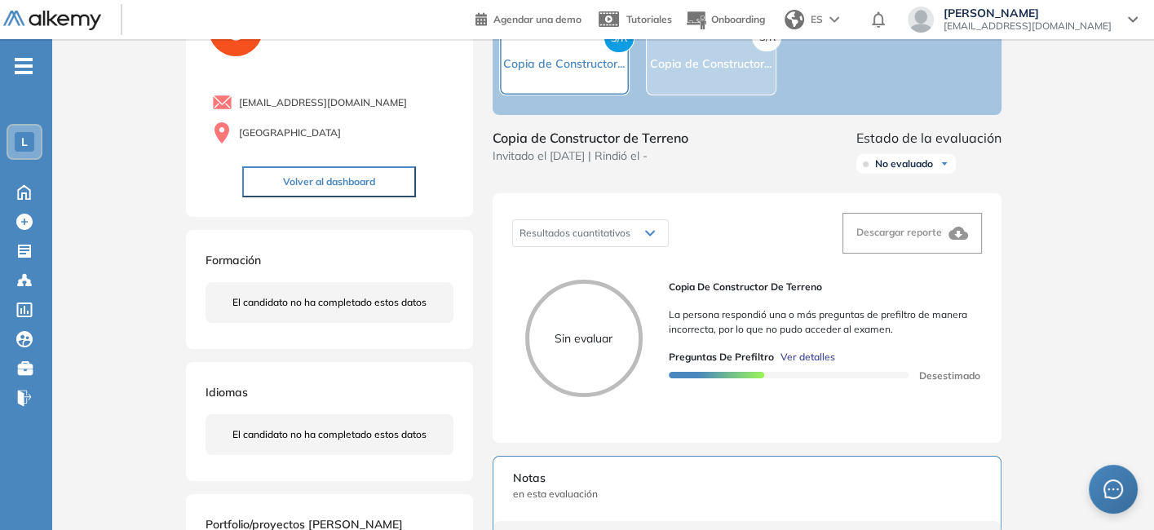
scroll to position [0, 0]
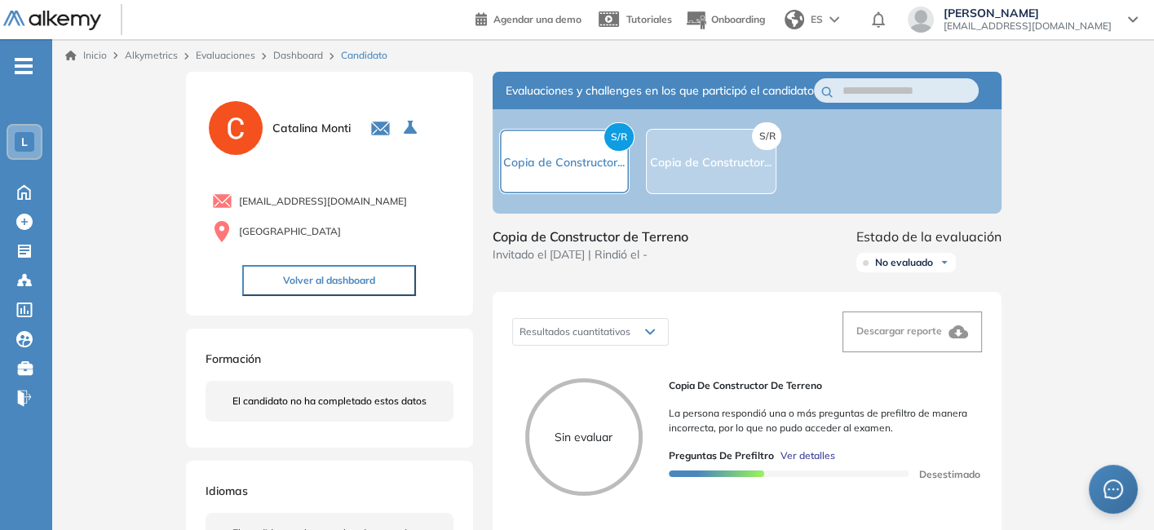
click at [556, 183] on div "S/R Copia de Constructor..." at bounding box center [564, 161] width 130 height 65
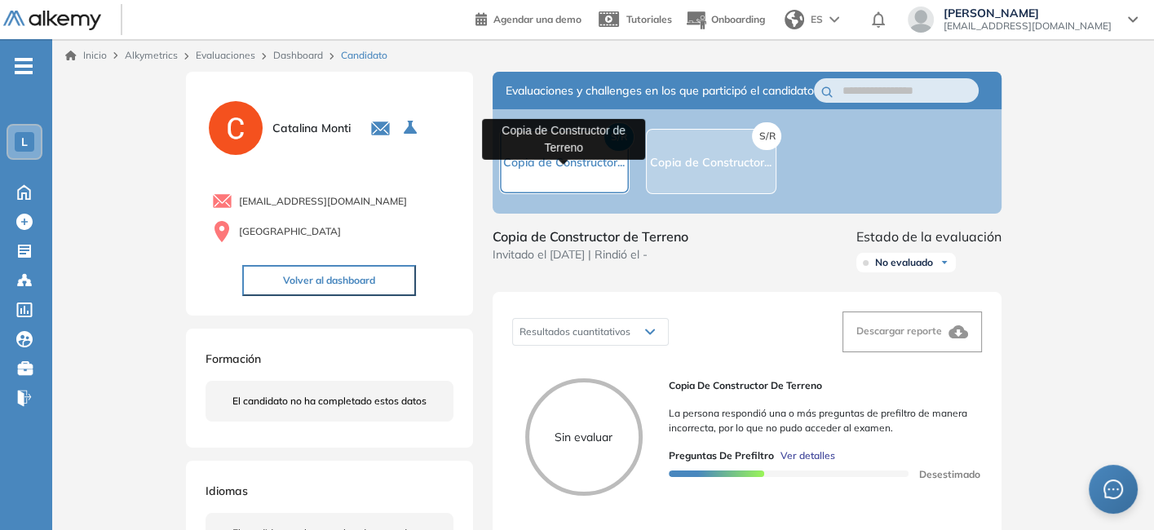
click at [552, 170] on span "Copia de Constructor..." at bounding box center [563, 162] width 121 height 15
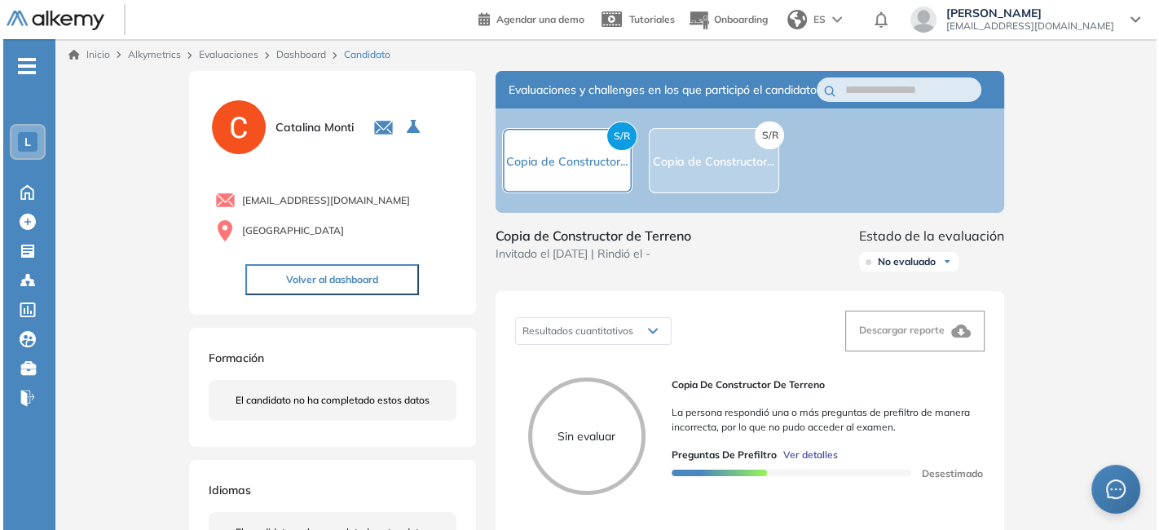
scroll to position [2, 0]
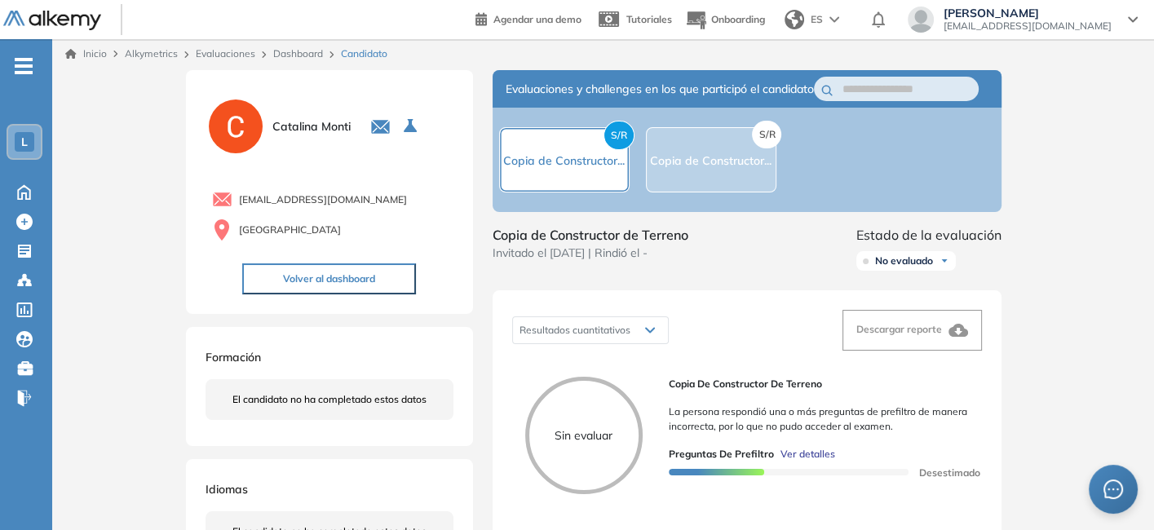
click at [798, 461] on span "Ver detalles" at bounding box center [807, 454] width 55 height 15
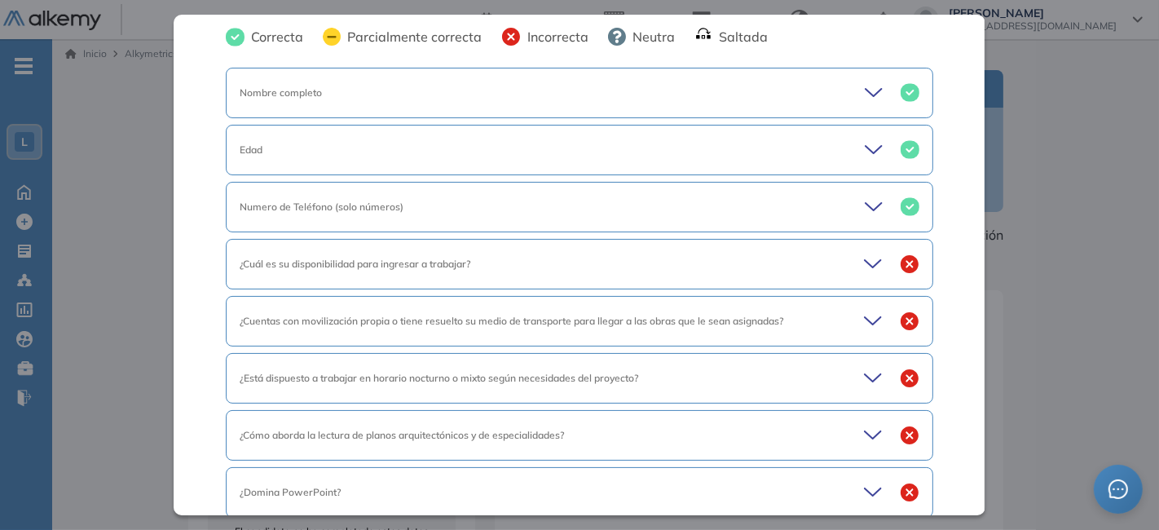
scroll to position [74, 0]
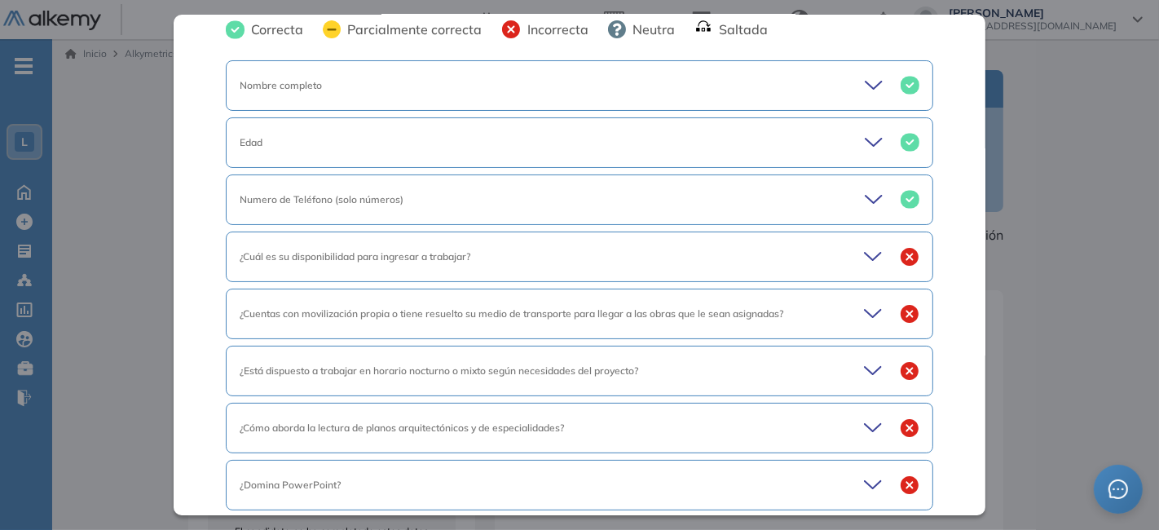
click at [864, 252] on icon at bounding box center [875, 256] width 23 height 23
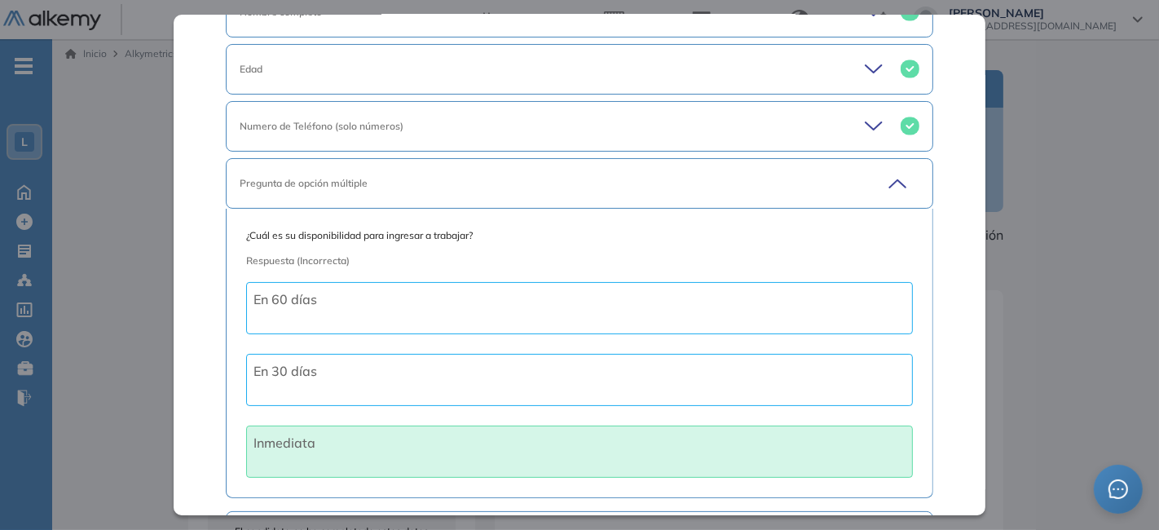
scroll to position [148, 0]
click at [890, 179] on icon at bounding box center [898, 182] width 16 height 7
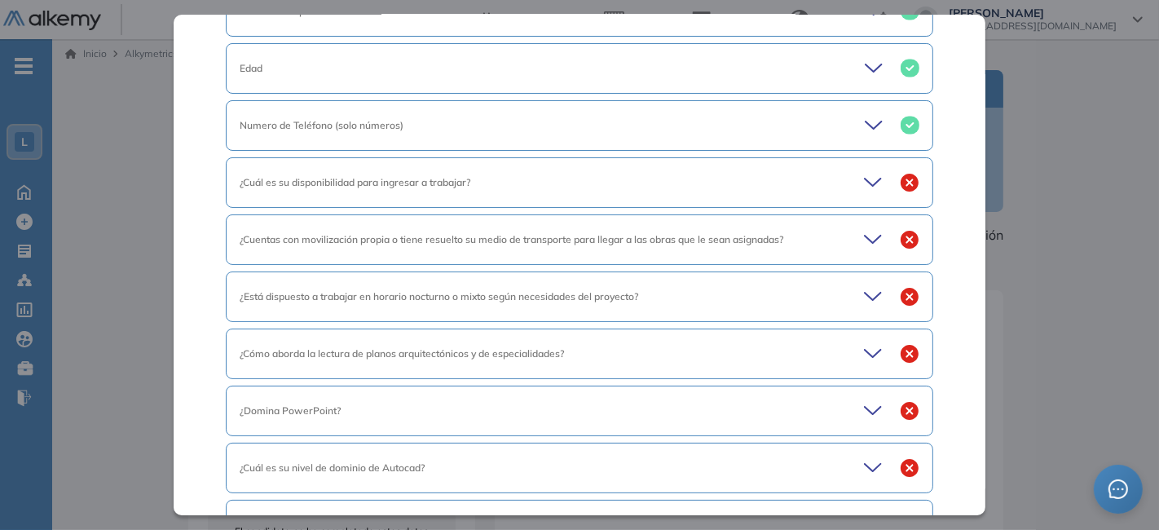
click at [864, 240] on icon at bounding box center [875, 239] width 23 height 23
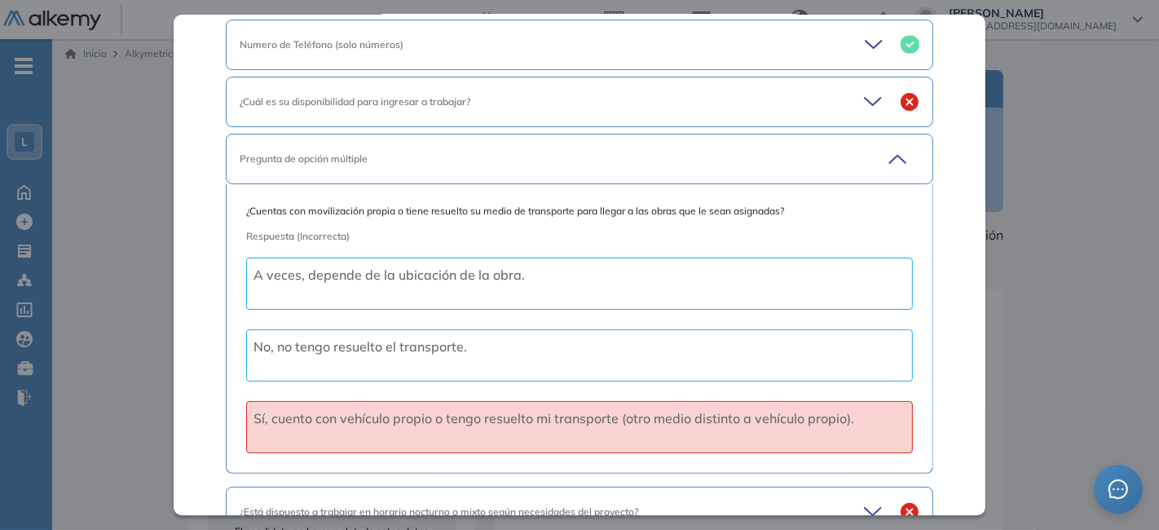
scroll to position [232, 0]
click at [889, 148] on icon at bounding box center [895, 156] width 23 height 23
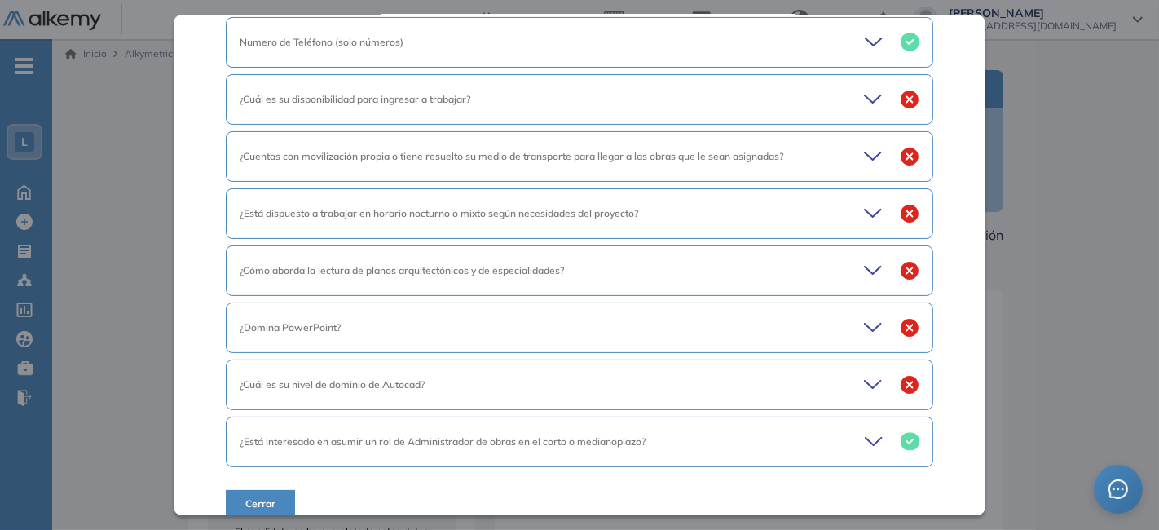
click at [864, 205] on icon at bounding box center [875, 213] width 23 height 23
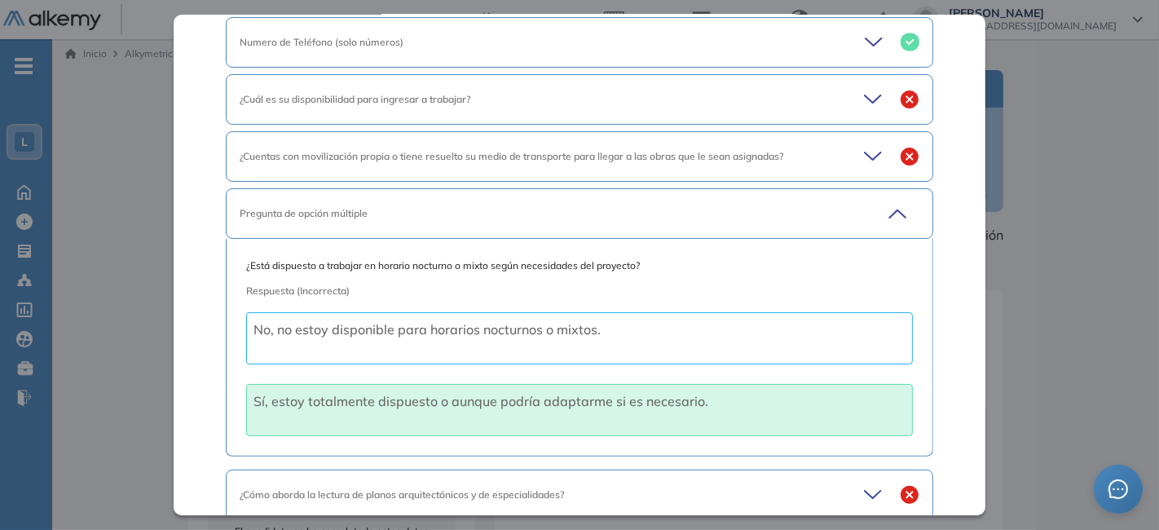
click at [889, 202] on icon at bounding box center [895, 213] width 23 height 23
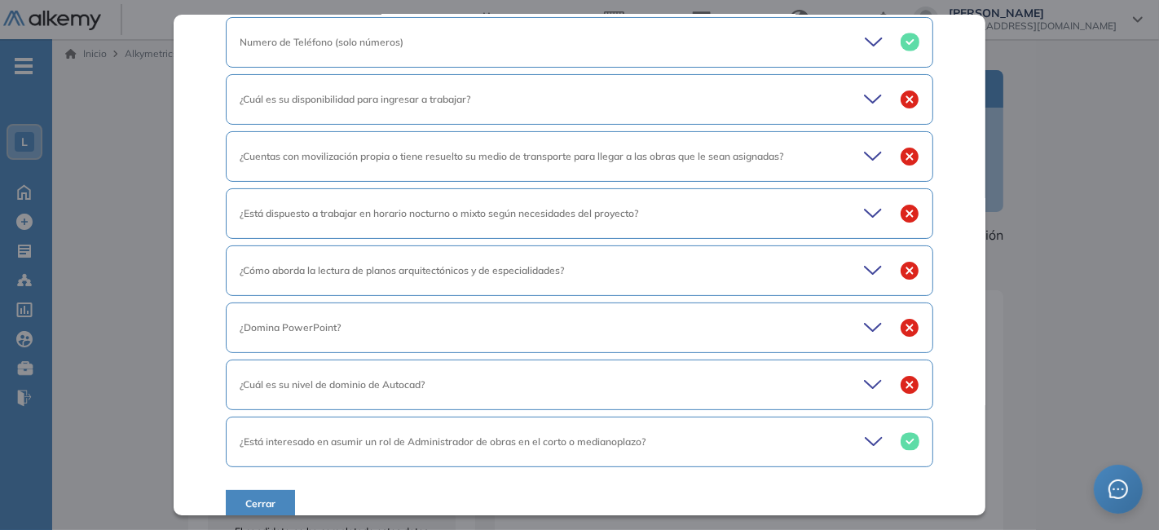
click at [864, 263] on icon at bounding box center [875, 270] width 23 height 23
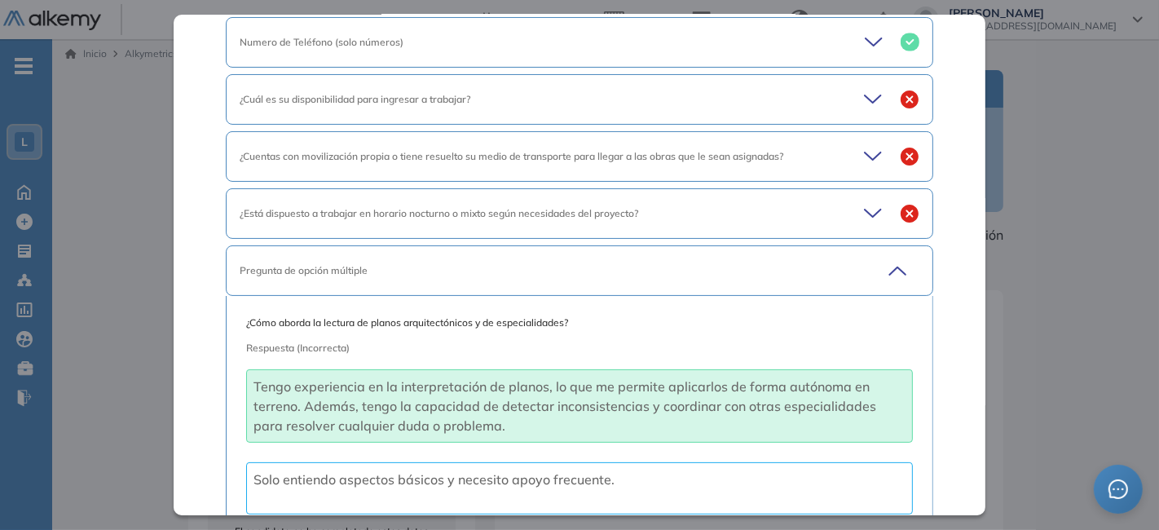
click at [890, 267] on icon at bounding box center [898, 270] width 16 height 7
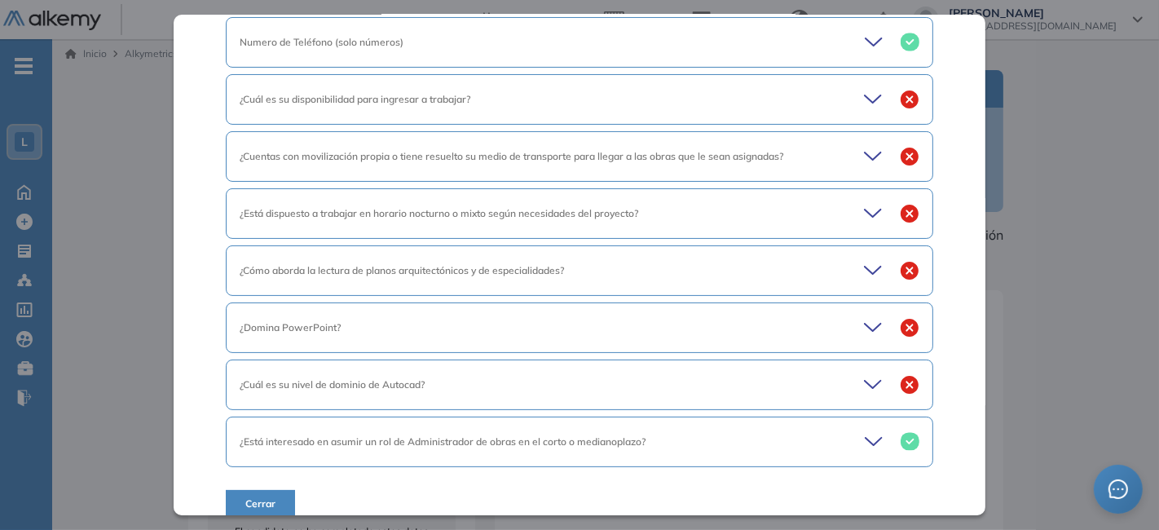
click at [864, 327] on icon at bounding box center [875, 327] width 23 height 23
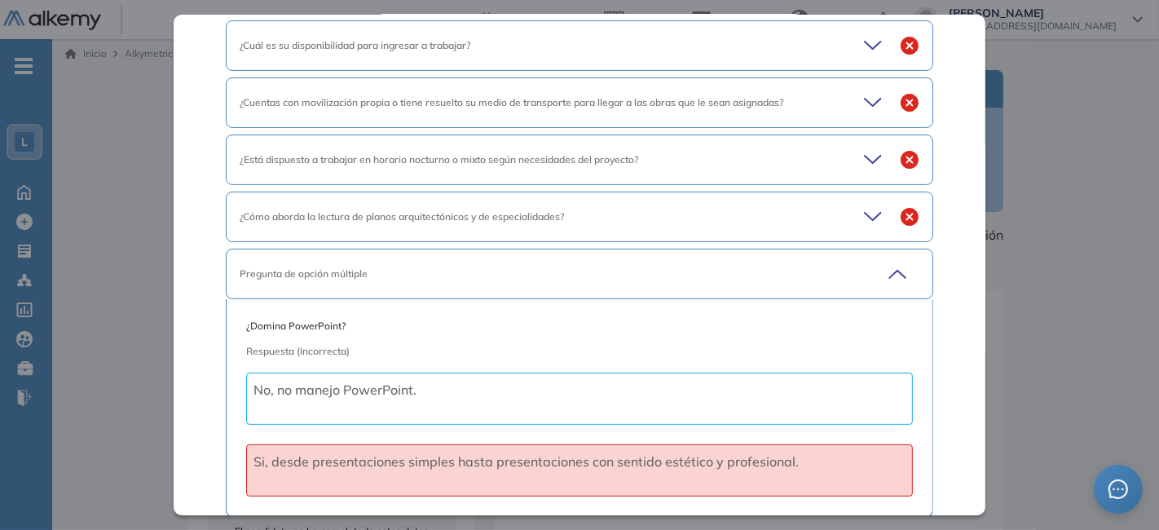
scroll to position [297, 0]
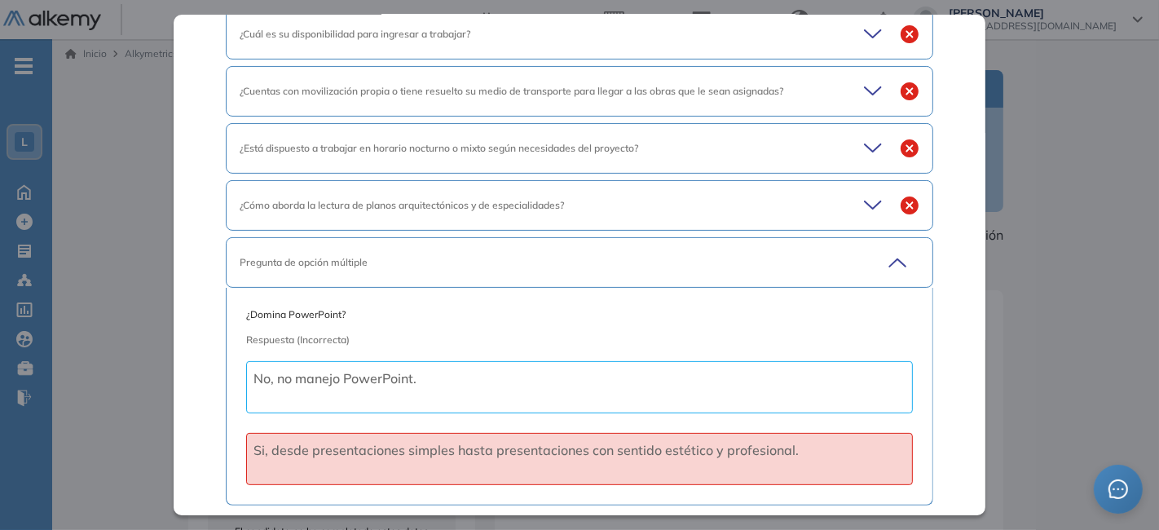
click at [887, 254] on icon at bounding box center [895, 262] width 23 height 23
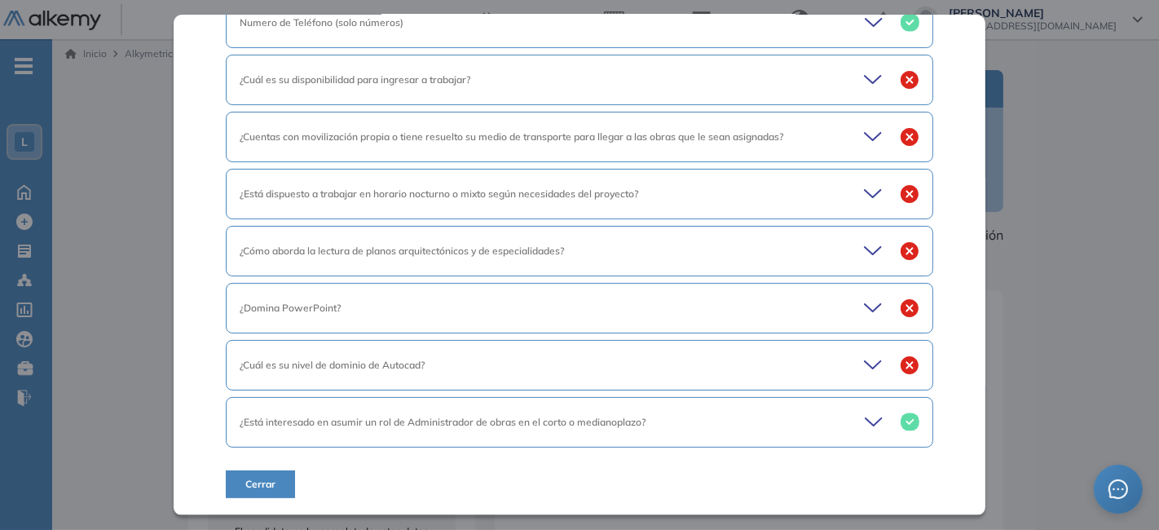
scroll to position [245, 0]
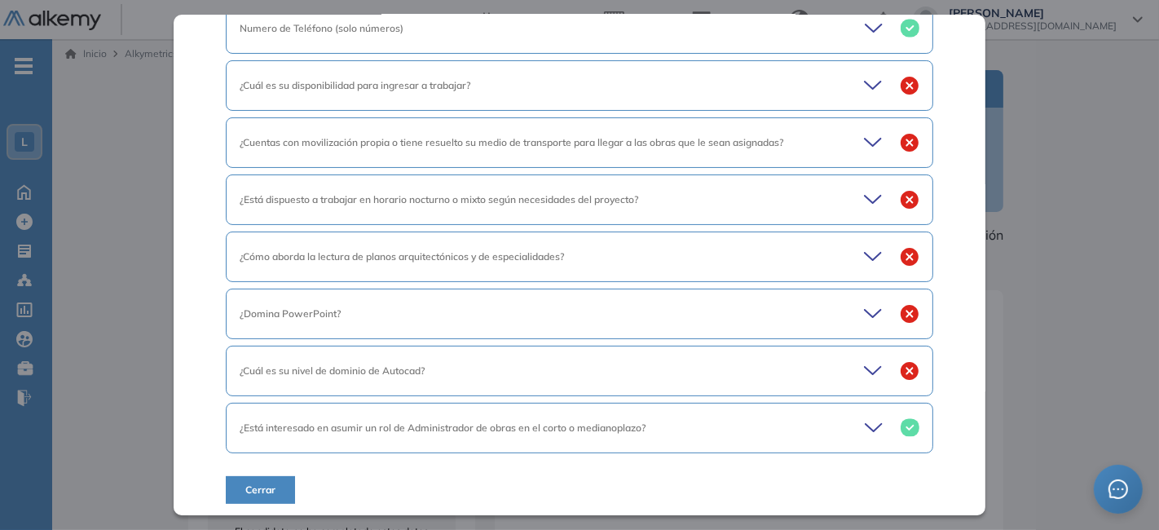
click at [866, 368] on icon at bounding box center [875, 371] width 23 height 23
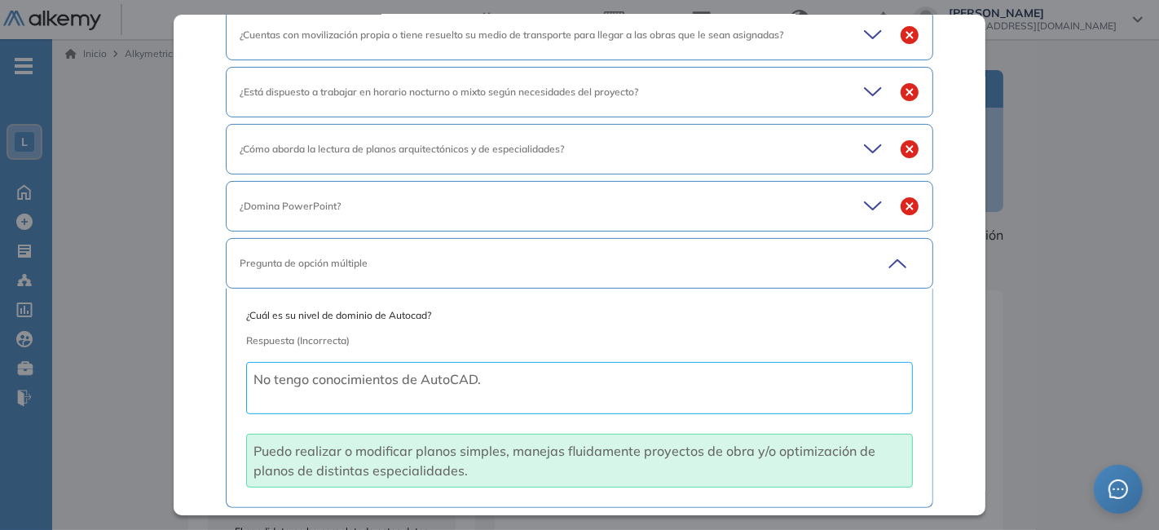
scroll to position [354, 0]
click at [884, 251] on icon at bounding box center [895, 262] width 23 height 23
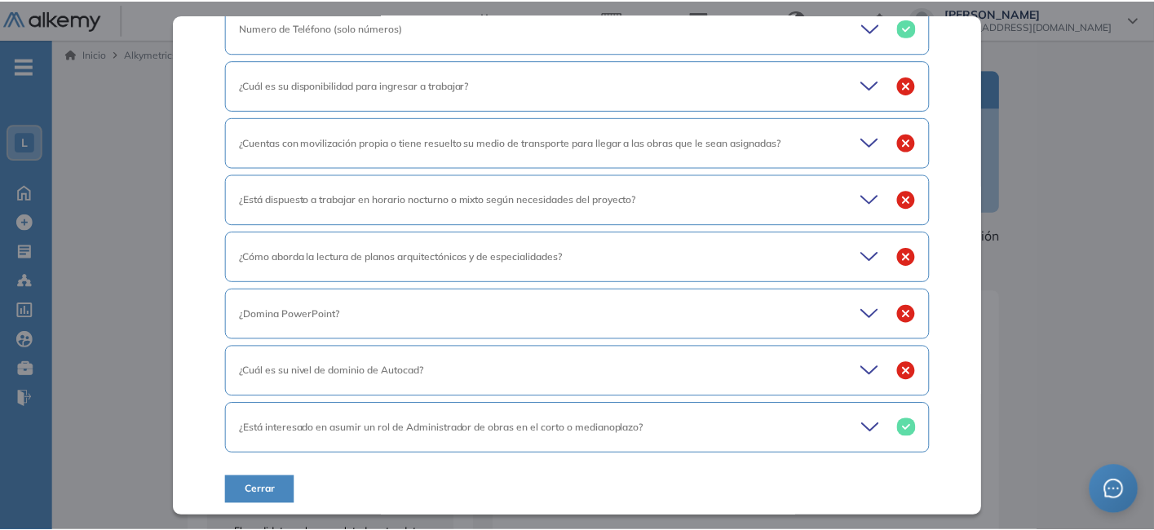
scroll to position [0, 0]
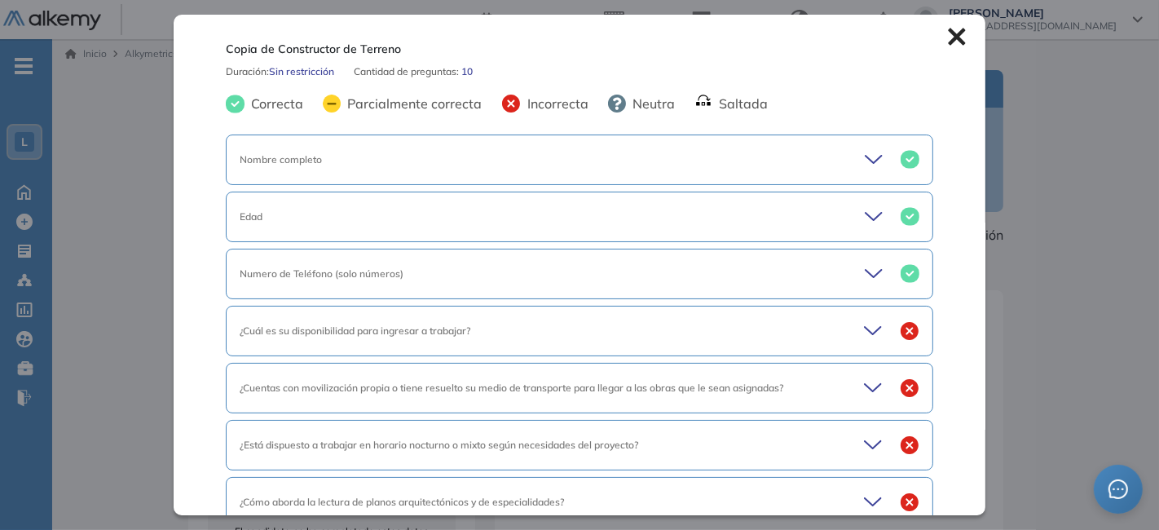
click at [948, 37] on icon at bounding box center [957, 37] width 18 height 18
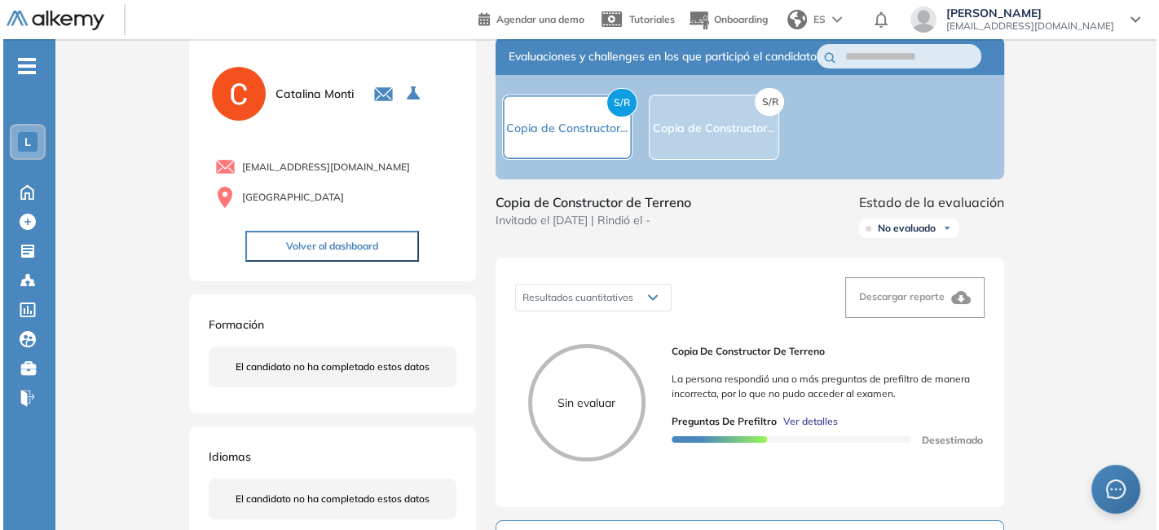
scroll to position [35, 0]
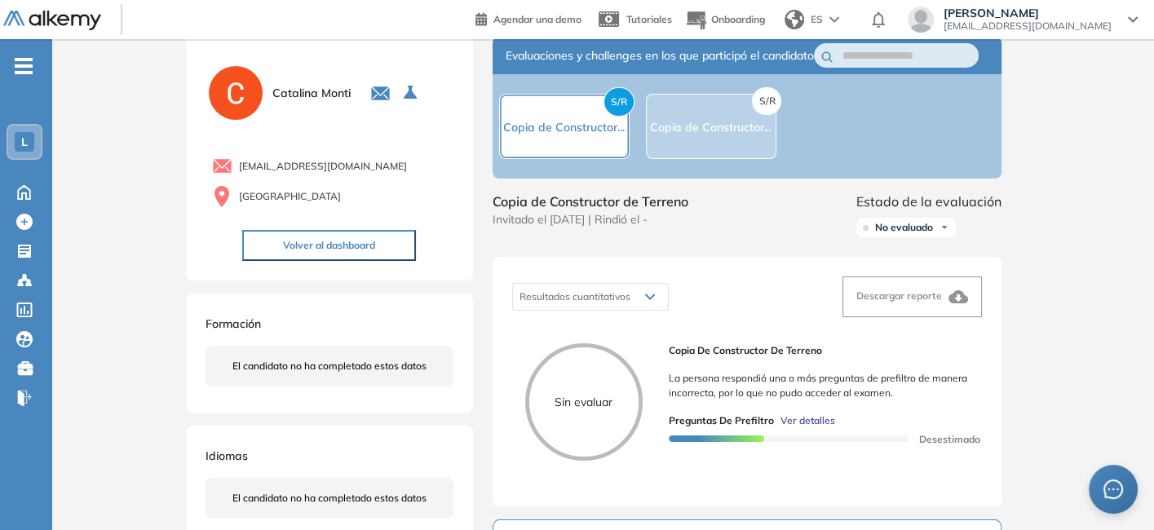
click at [798, 428] on span "Ver detalles" at bounding box center [807, 420] width 55 height 15
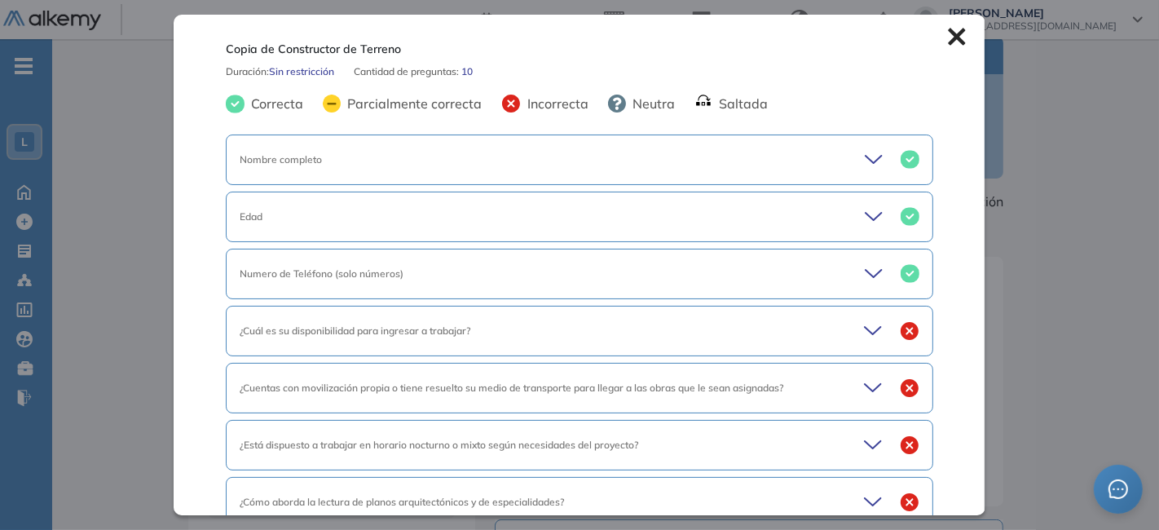
click at [948, 31] on icon at bounding box center [957, 37] width 18 height 18
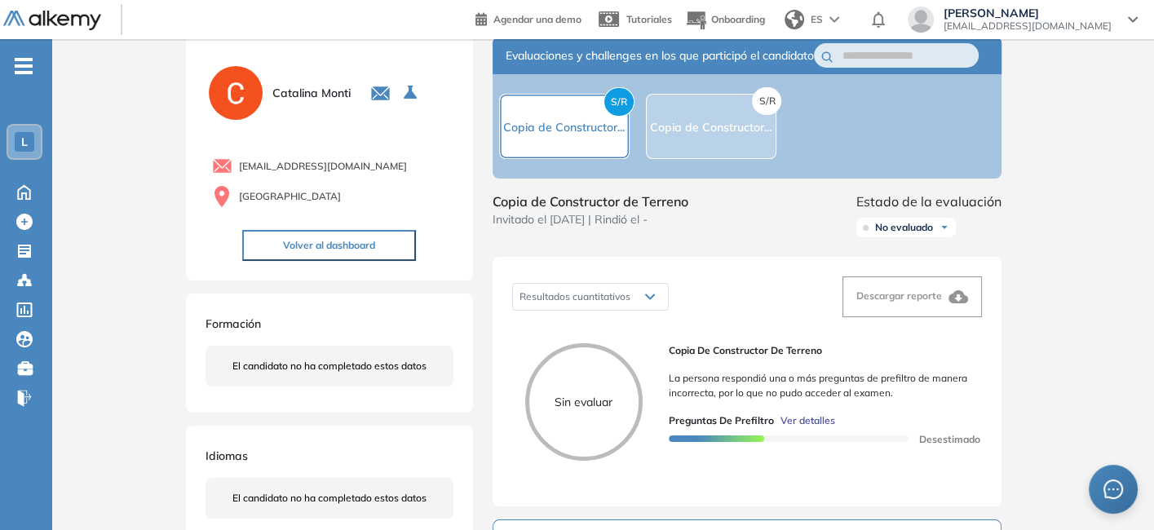
click at [806, 428] on span "Ver detalles" at bounding box center [807, 420] width 55 height 15
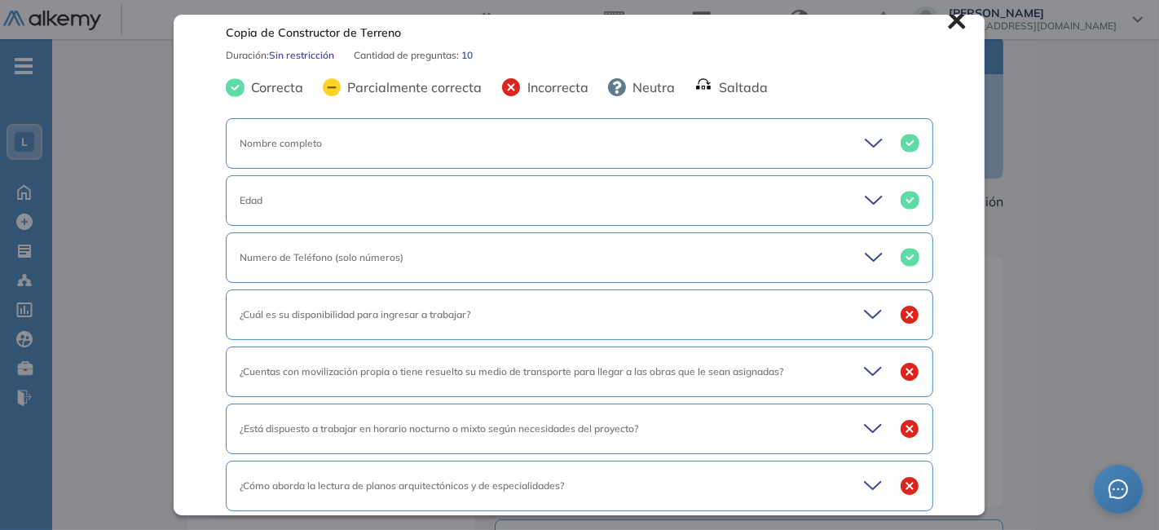
scroll to position [17, 0]
click at [864, 309] on icon at bounding box center [875, 313] width 23 height 23
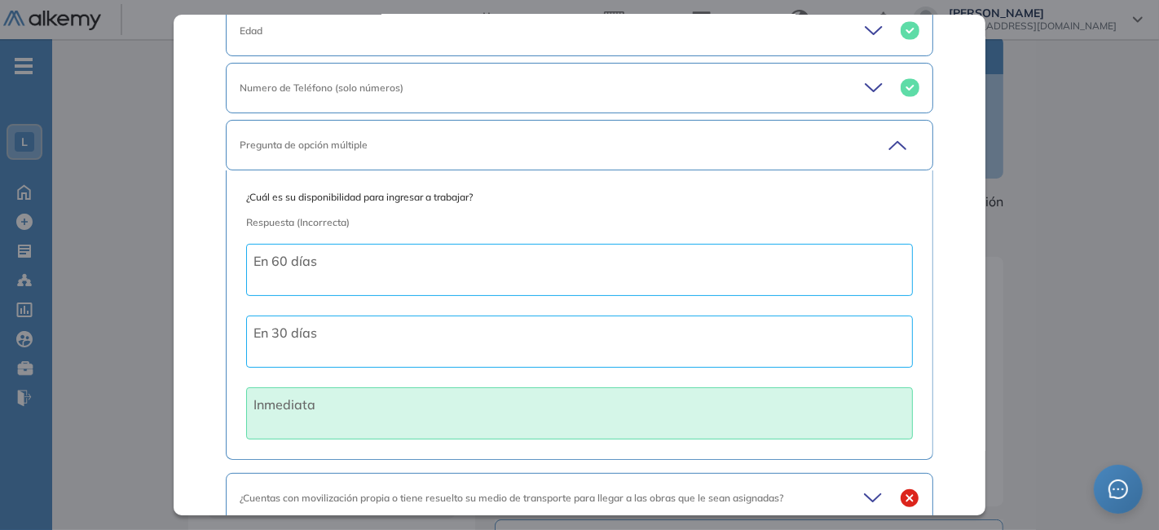
scroll to position [186, 0]
click at [888, 135] on icon at bounding box center [895, 145] width 23 height 23
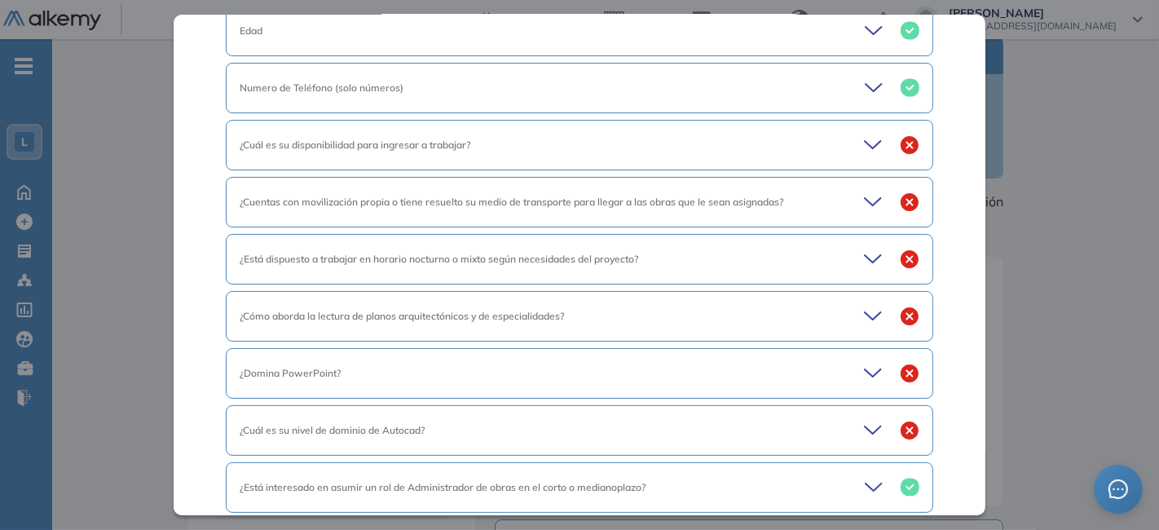
click at [864, 198] on icon at bounding box center [875, 202] width 23 height 23
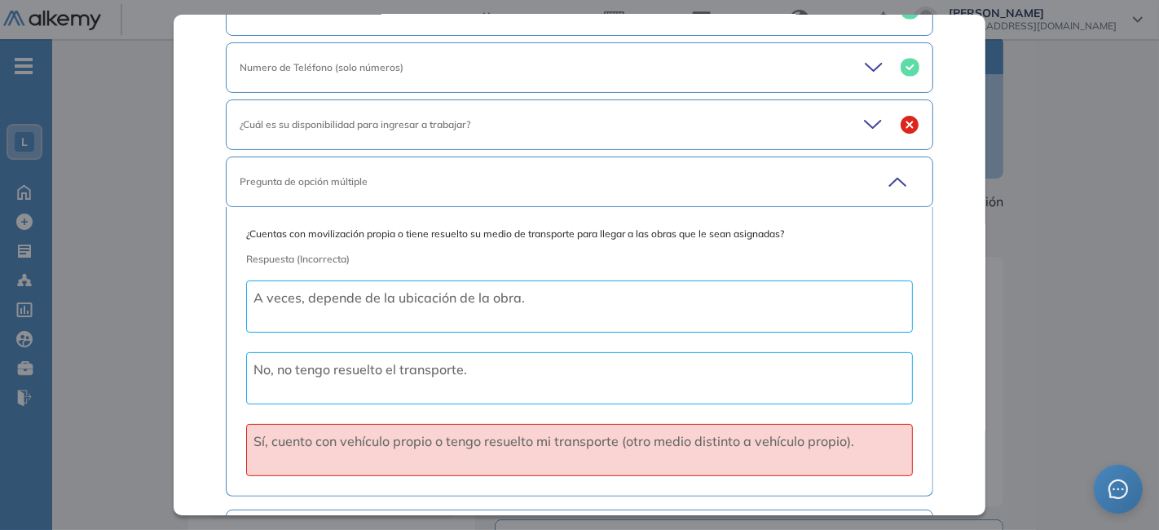
scroll to position [208, 0]
click at [891, 169] on icon at bounding box center [895, 180] width 23 height 23
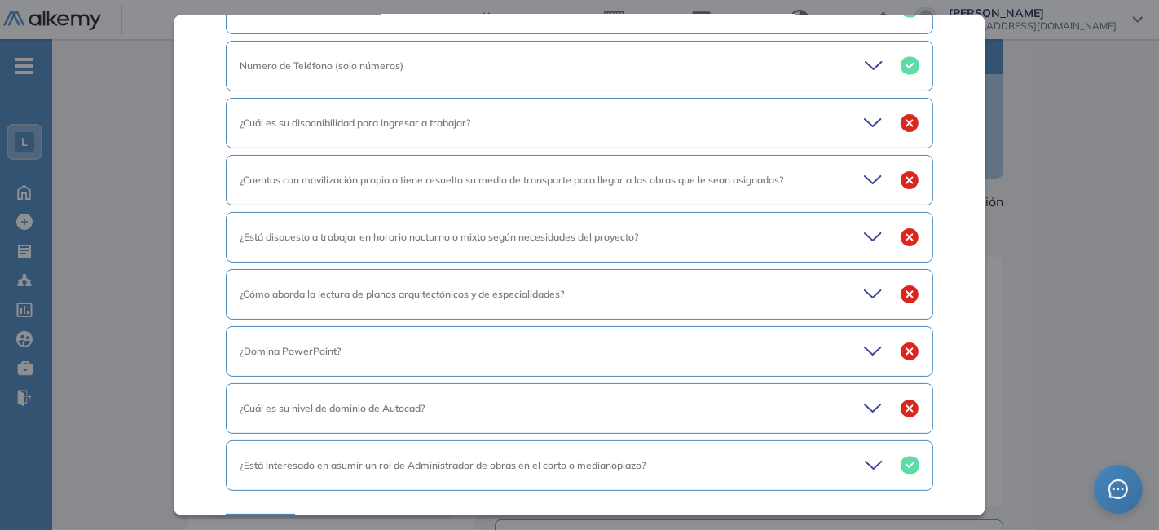
click at [864, 234] on icon at bounding box center [875, 237] width 23 height 23
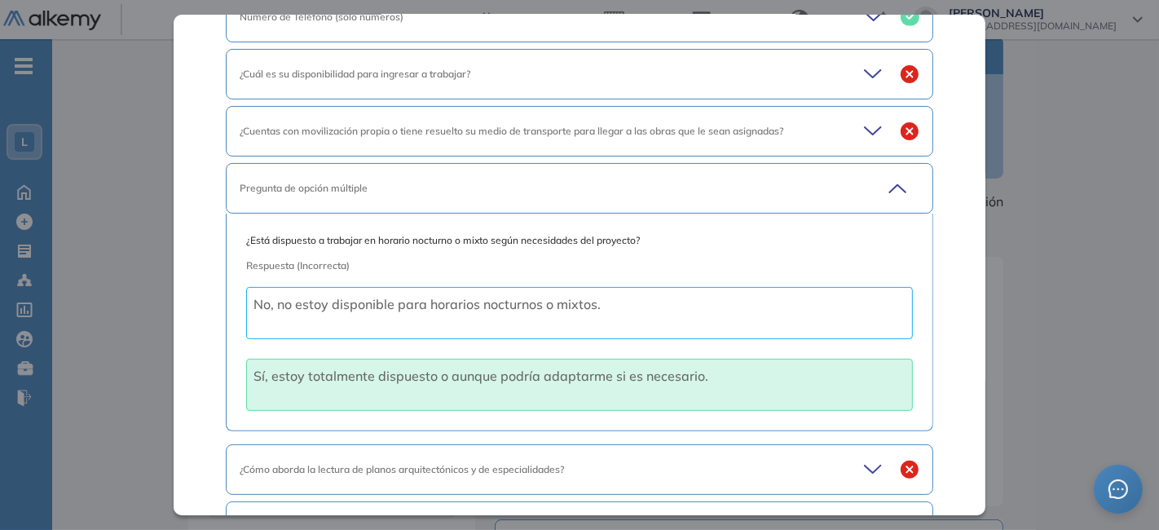
scroll to position [258, 0]
click at [887, 183] on icon at bounding box center [895, 186] width 23 height 23
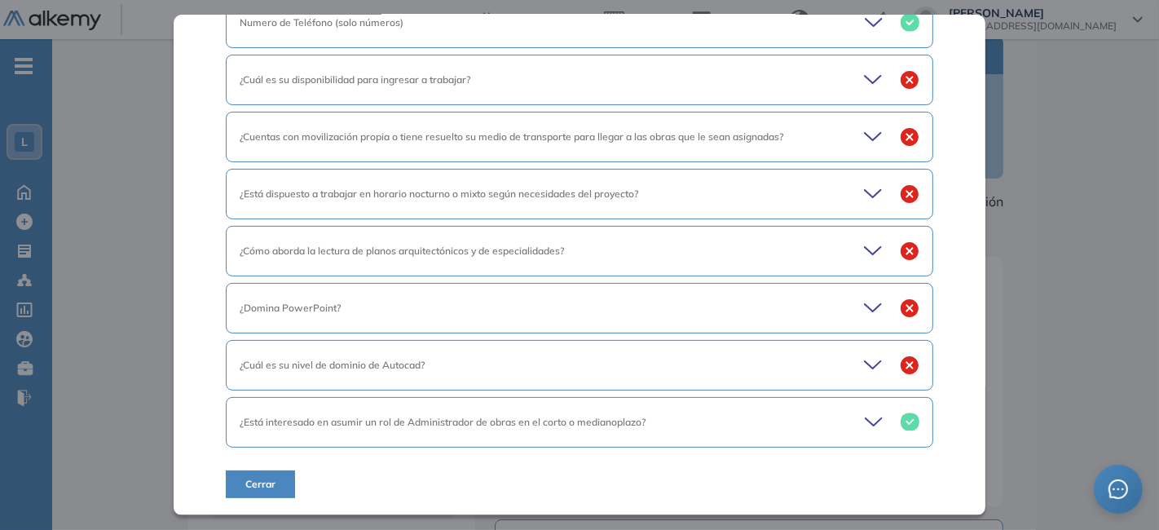
scroll to position [245, 0]
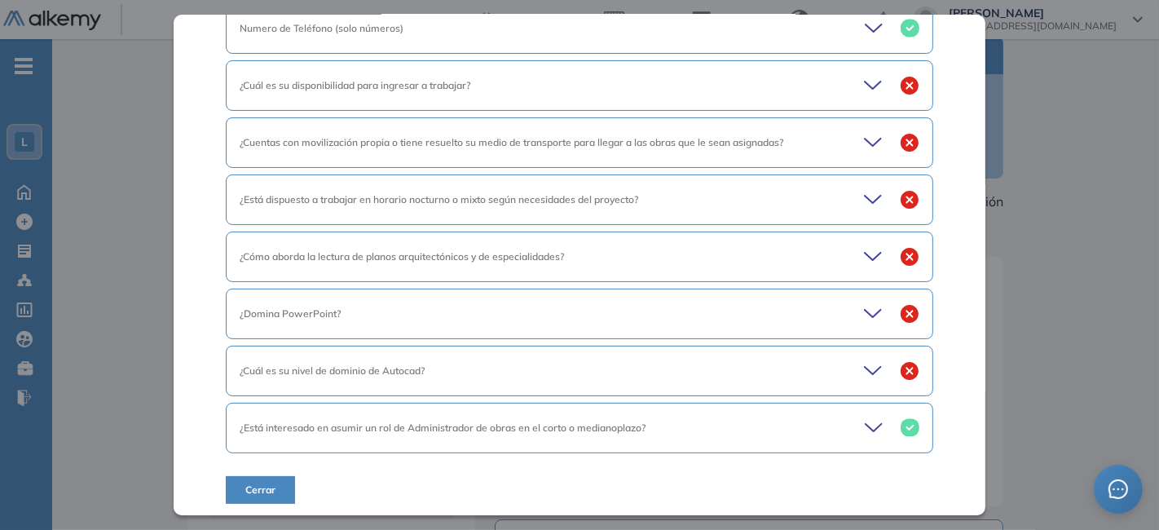
click at [864, 251] on icon at bounding box center [875, 256] width 23 height 23
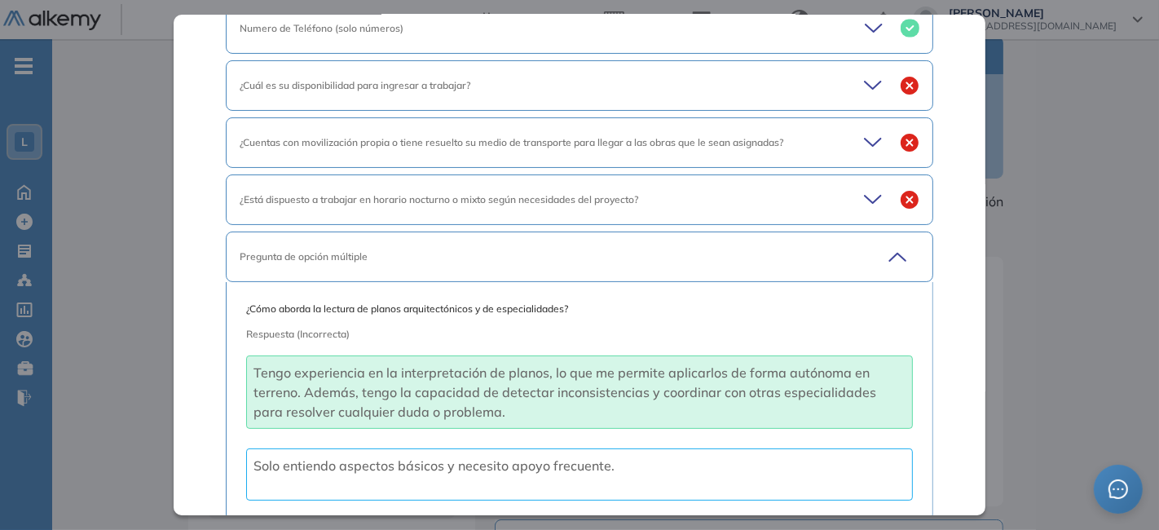
scroll to position [258, 0]
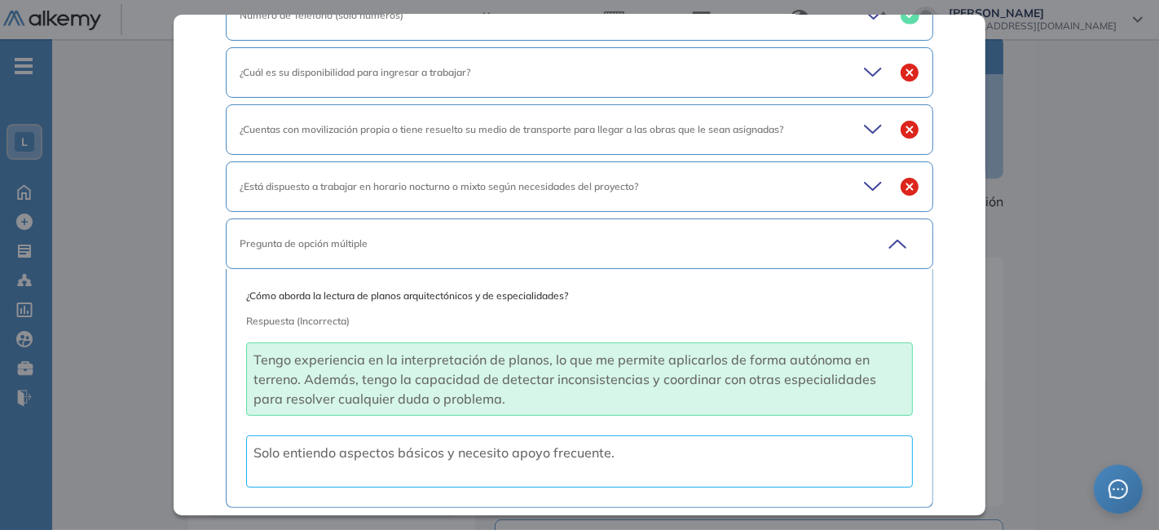
click at [890, 236] on icon at bounding box center [895, 243] width 23 height 23
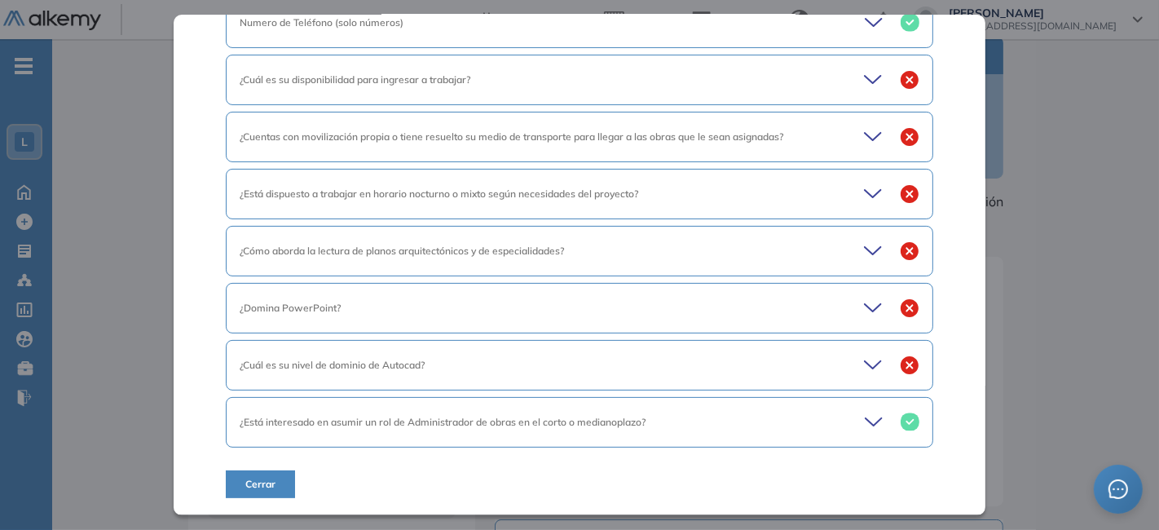
scroll to position [245, 0]
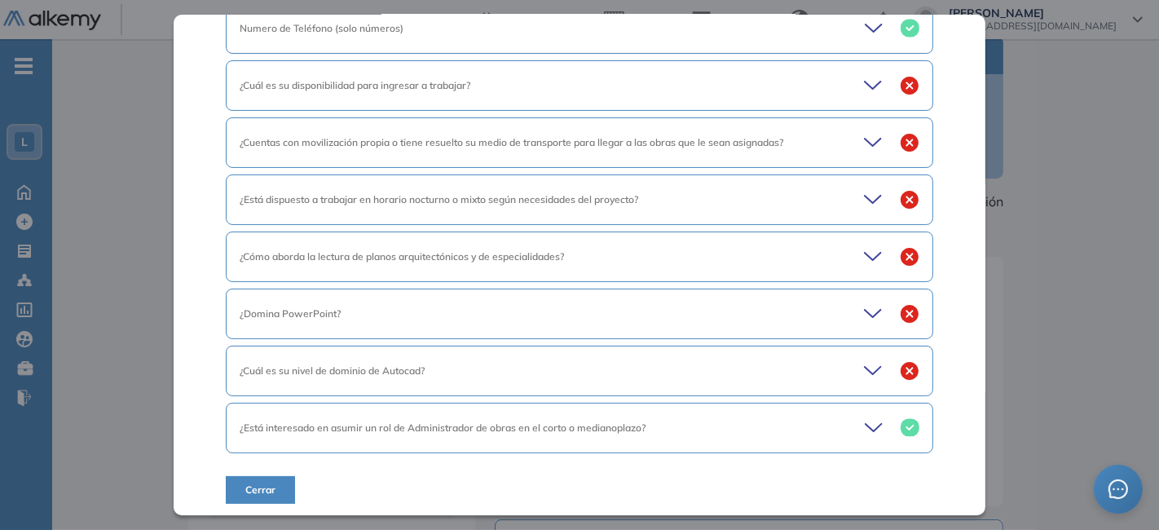
click at [864, 313] on icon at bounding box center [875, 313] width 23 height 23
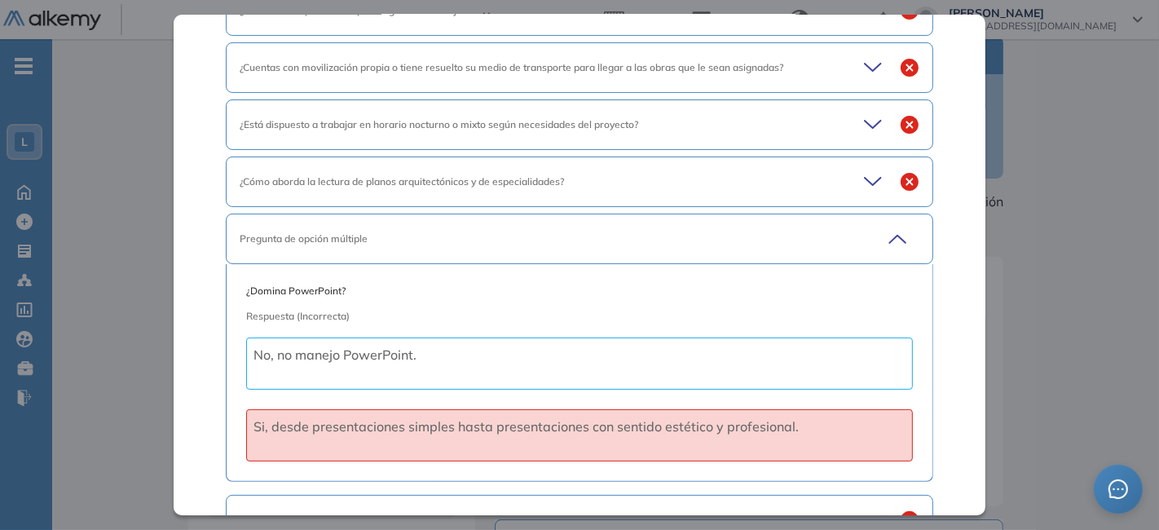
scroll to position [340, 0]
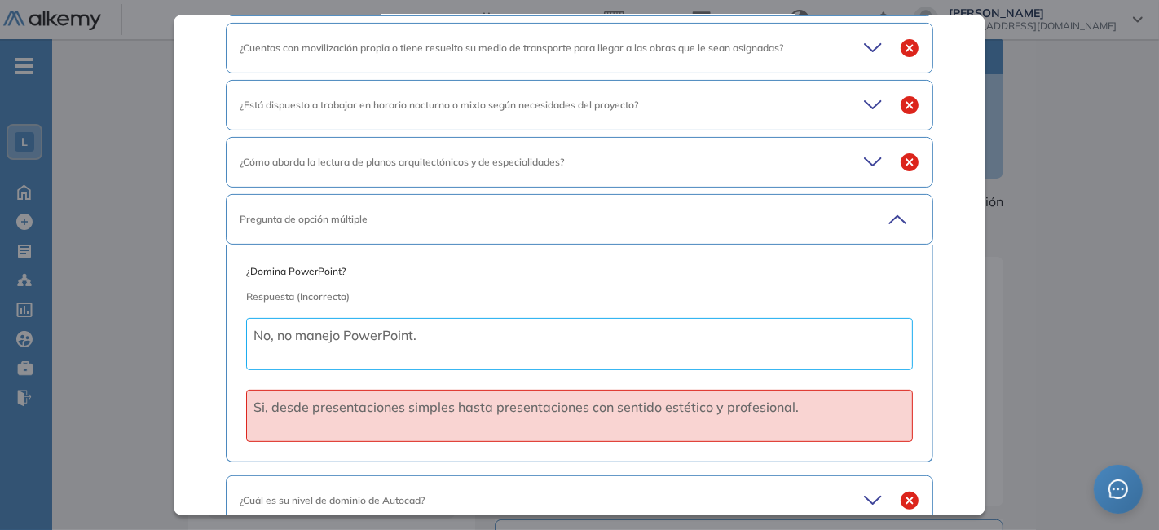
click at [887, 208] on icon at bounding box center [895, 219] width 23 height 23
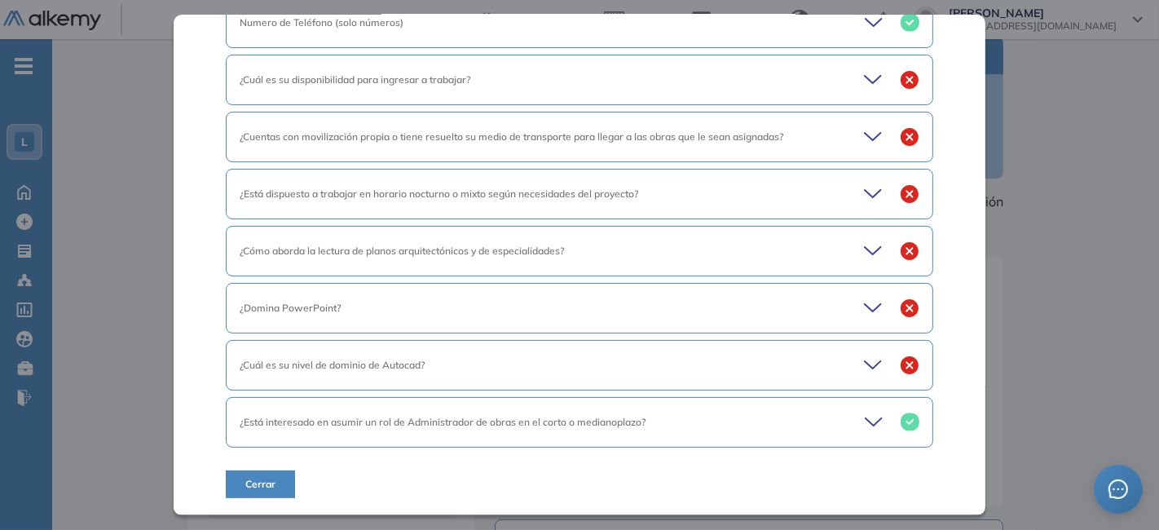
scroll to position [245, 0]
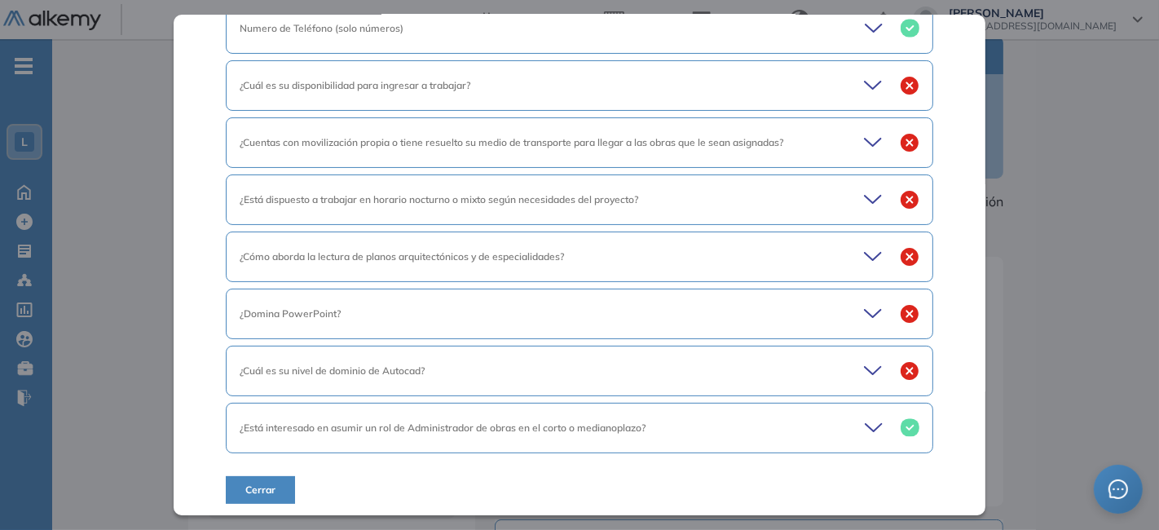
click at [864, 371] on icon at bounding box center [875, 371] width 23 height 23
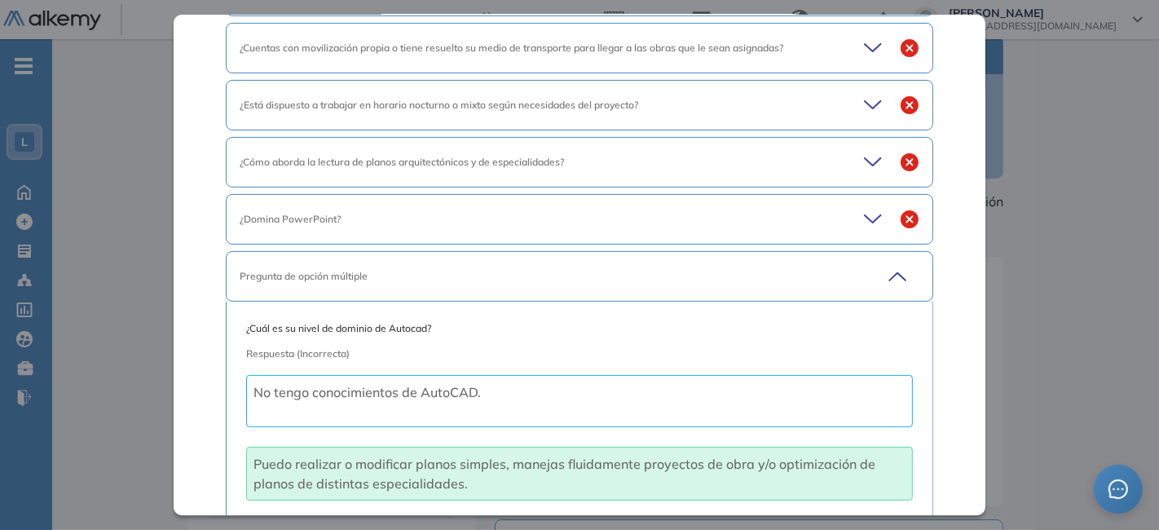
click at [884, 268] on icon at bounding box center [895, 276] width 23 height 23
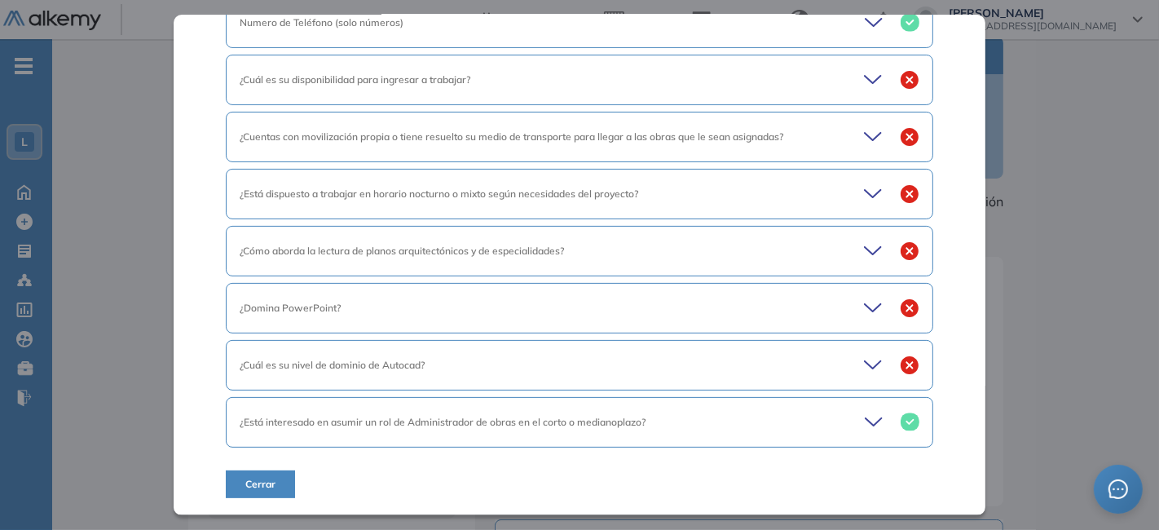
scroll to position [245, 0]
